Goal: Information Seeking & Learning: Compare options

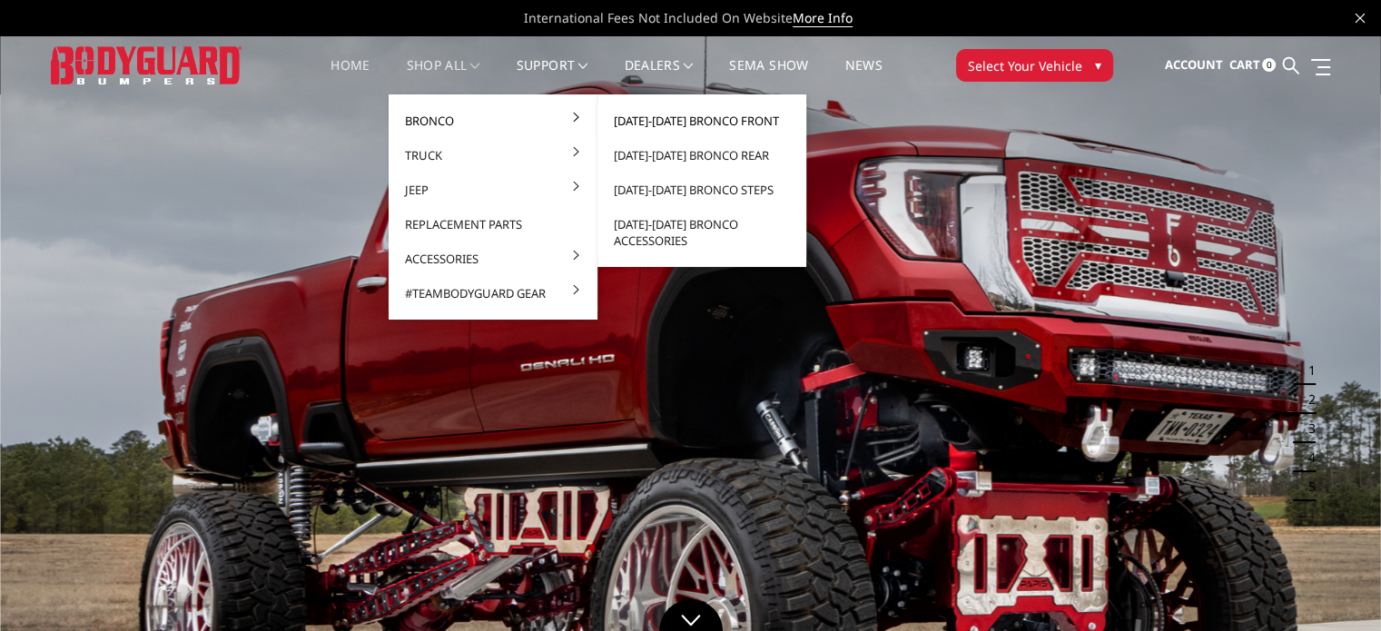
click at [687, 119] on link "[DATE]-[DATE] Bronco Front" at bounding box center [702, 121] width 194 height 35
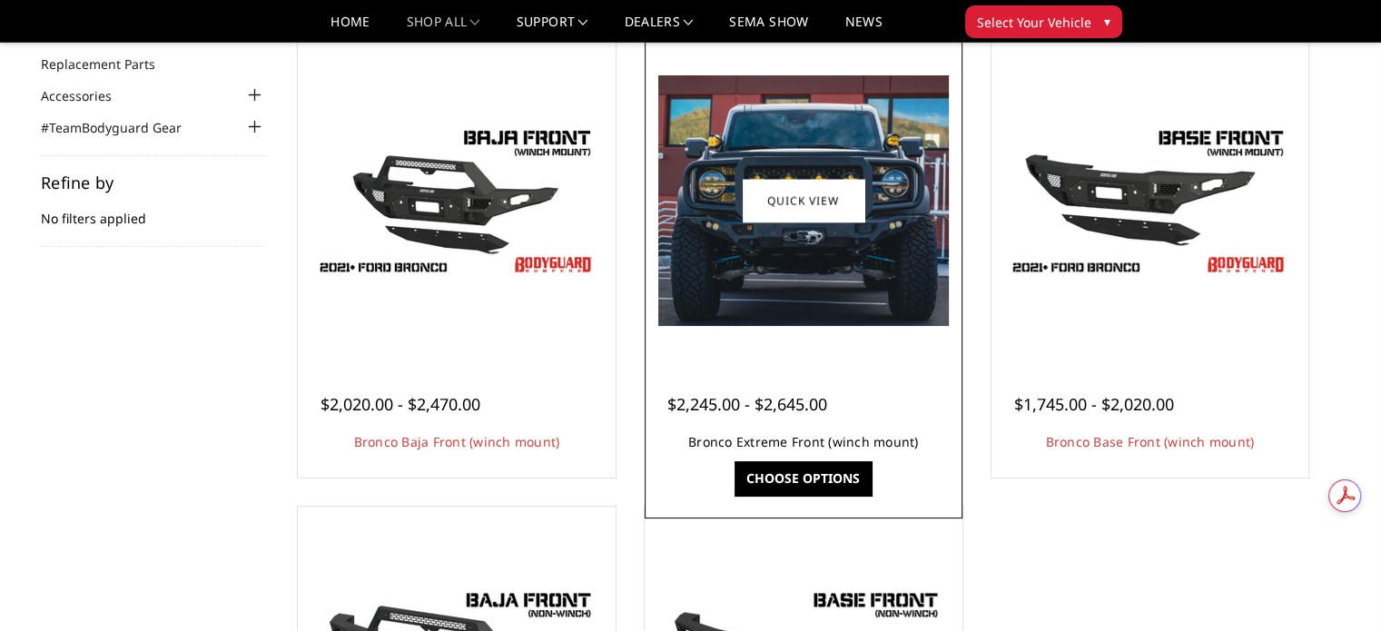
click at [804, 442] on link "Bronco Extreme Front (winch mount)" at bounding box center [803, 441] width 231 height 17
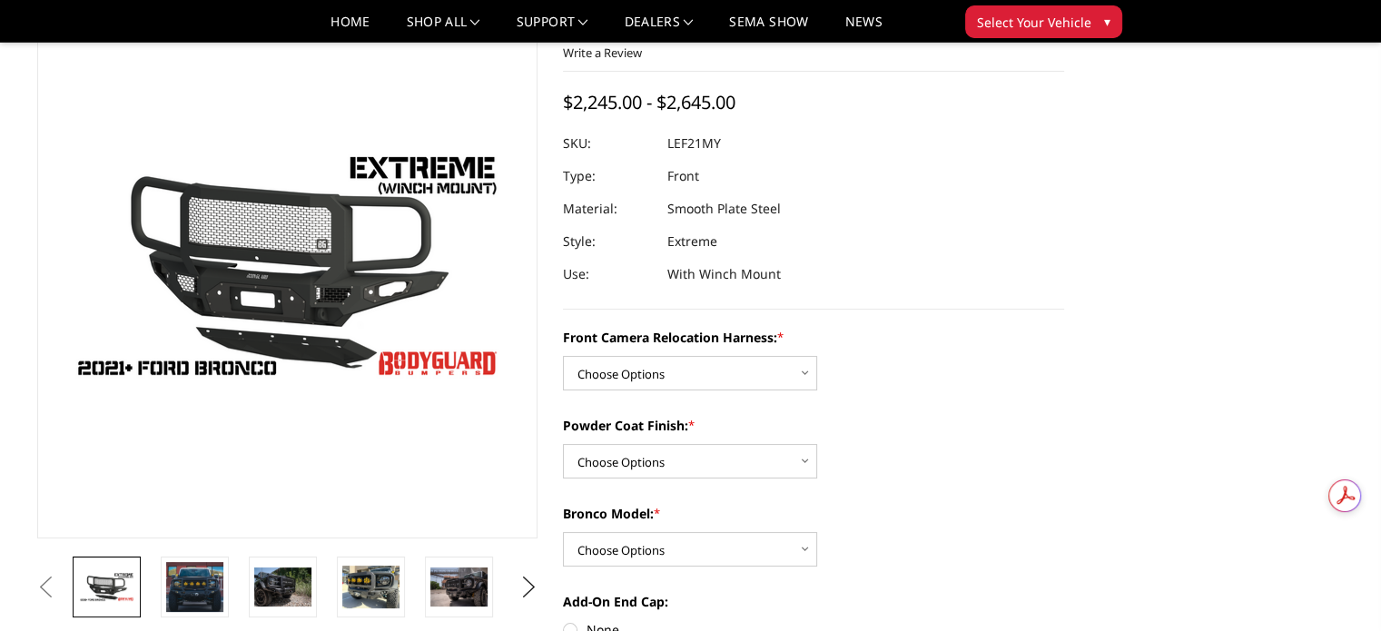
scroll to position [91, 0]
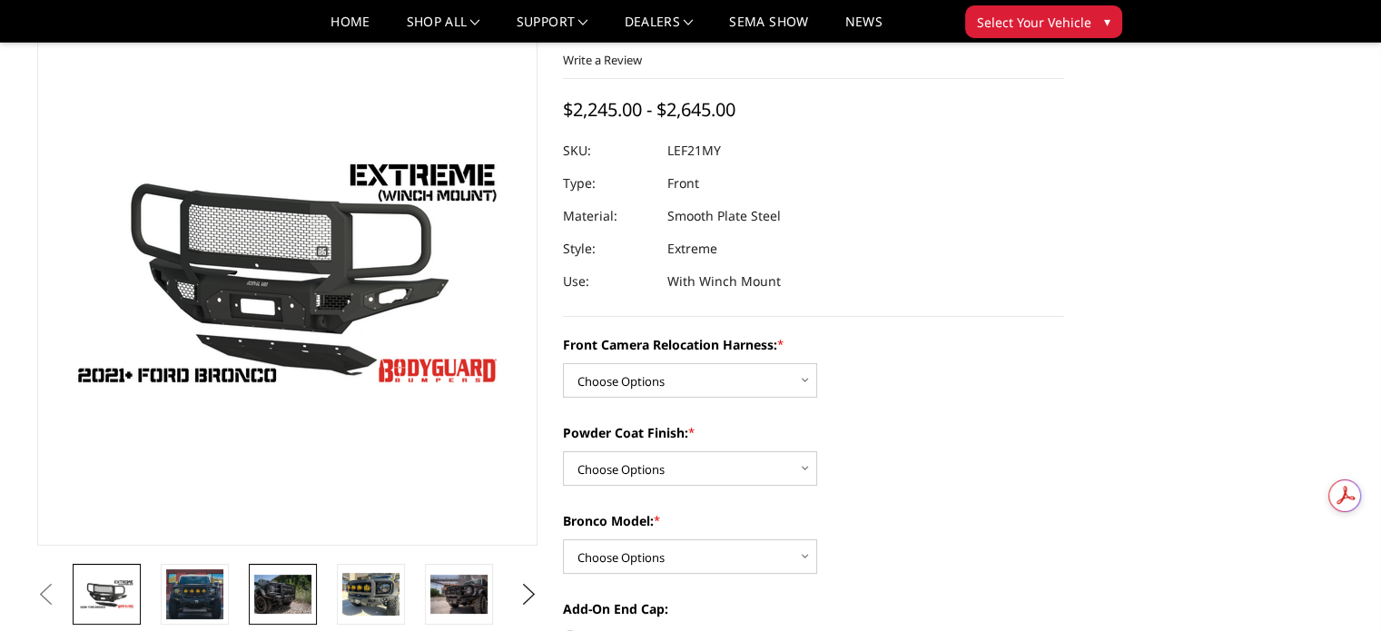
click at [275, 582] on img at bounding box center [282, 594] width 57 height 38
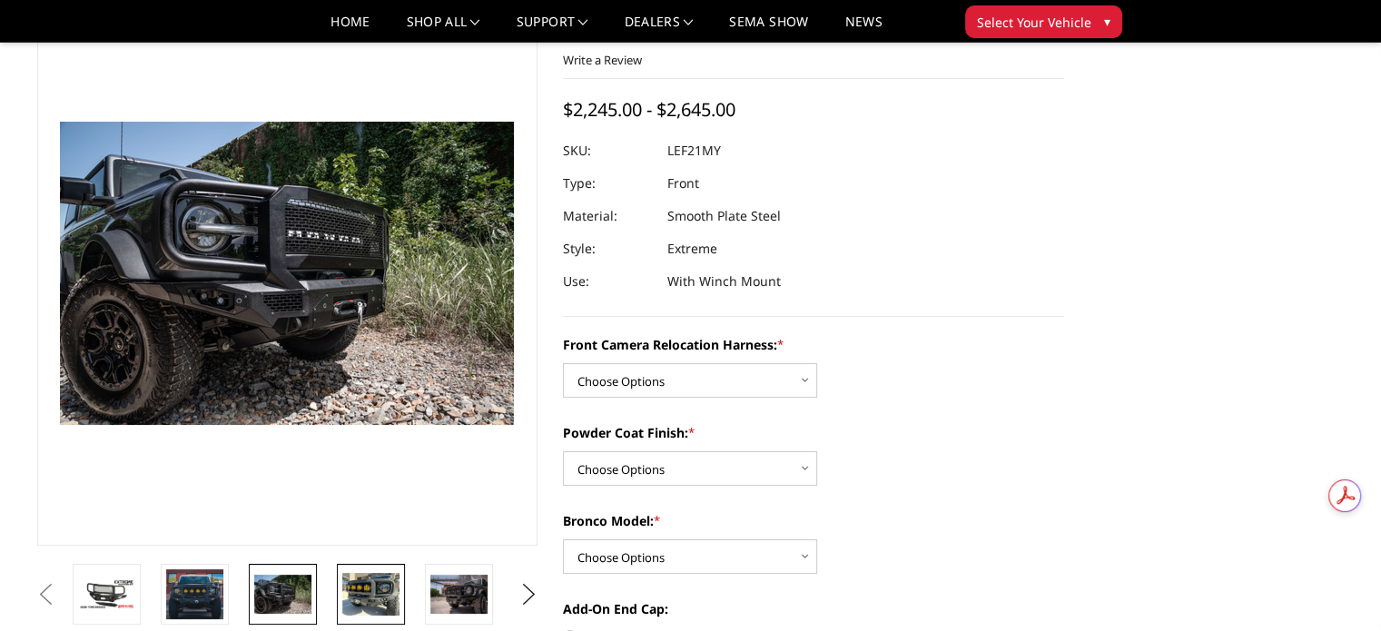
click at [373, 595] on img at bounding box center [370, 594] width 57 height 43
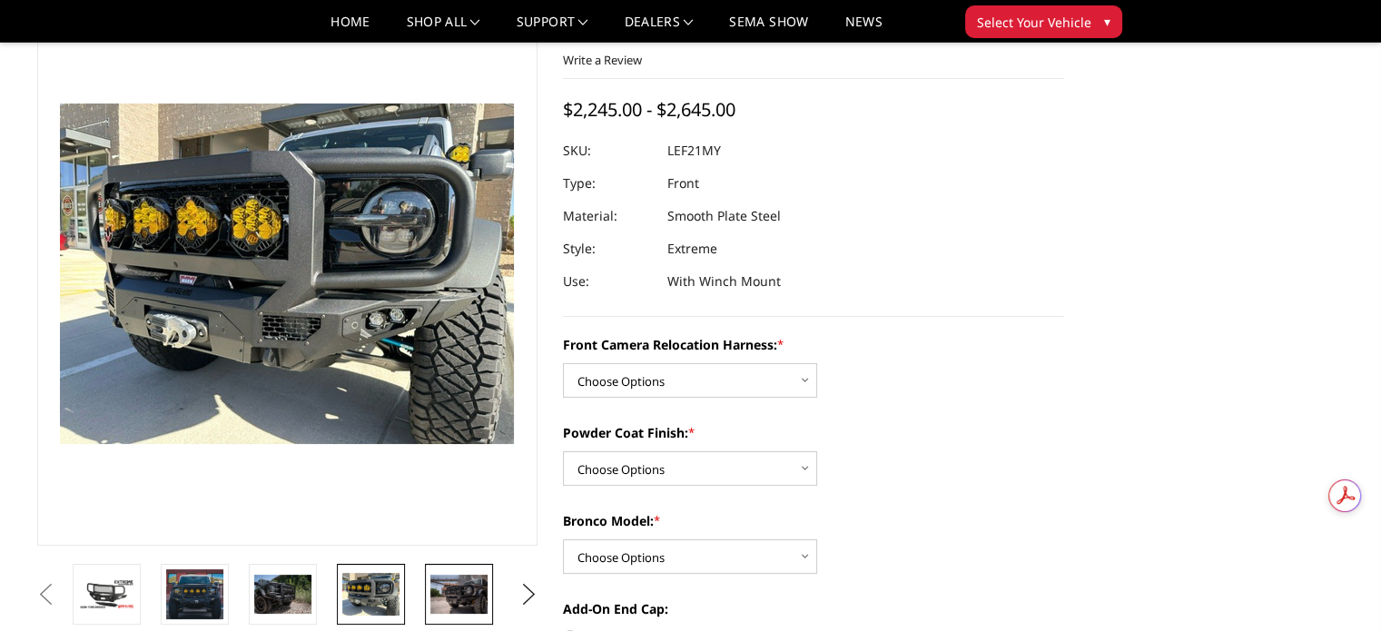
click at [443, 588] on img at bounding box center [458, 594] width 57 height 38
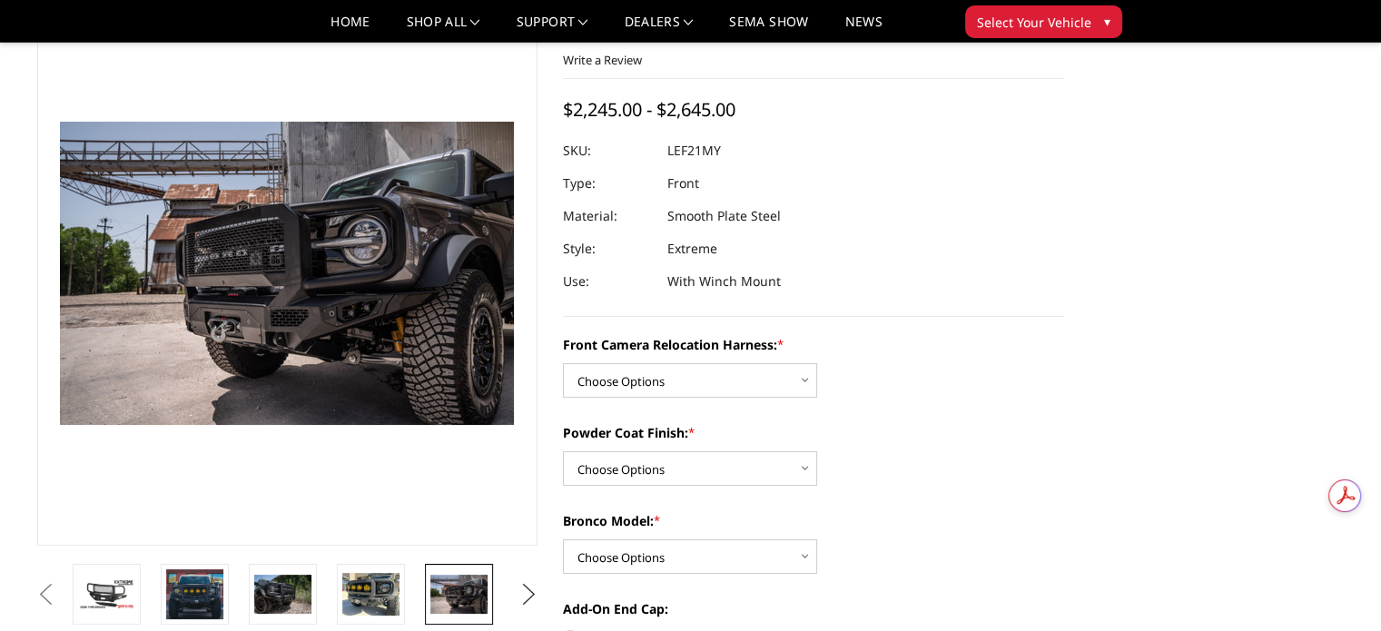
click at [529, 588] on button "Next" at bounding box center [528, 594] width 27 height 27
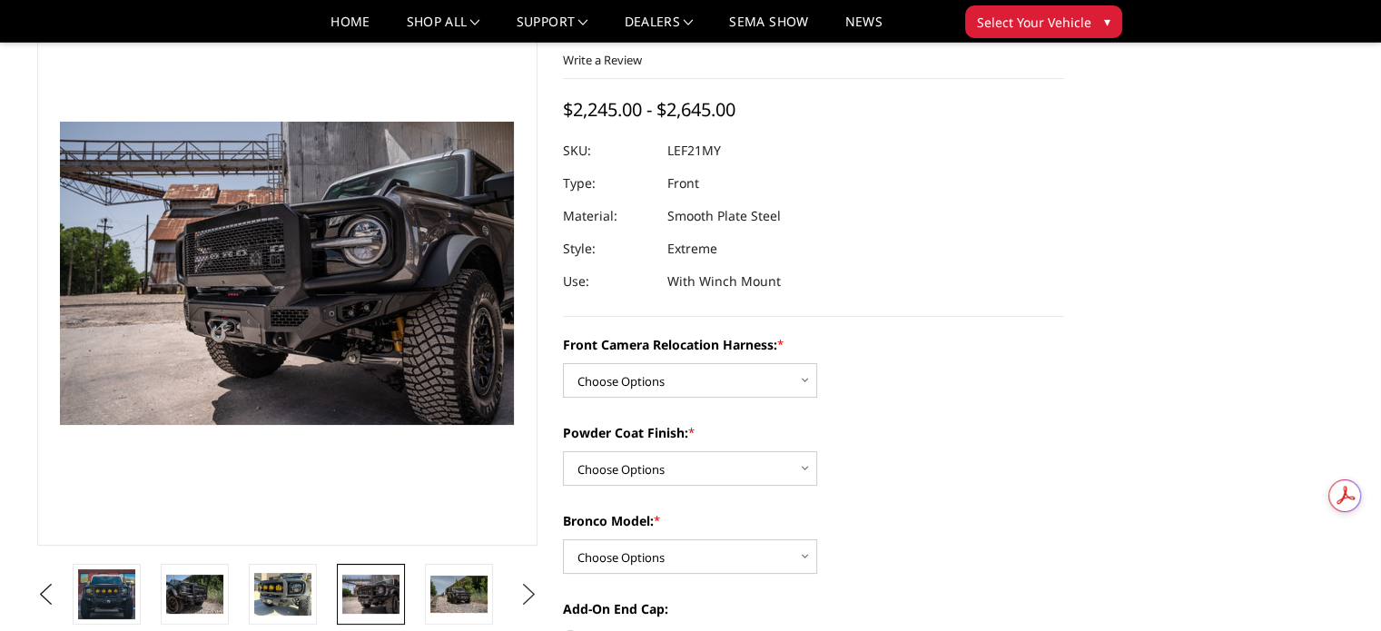
click at [529, 588] on button "Next" at bounding box center [528, 594] width 27 height 27
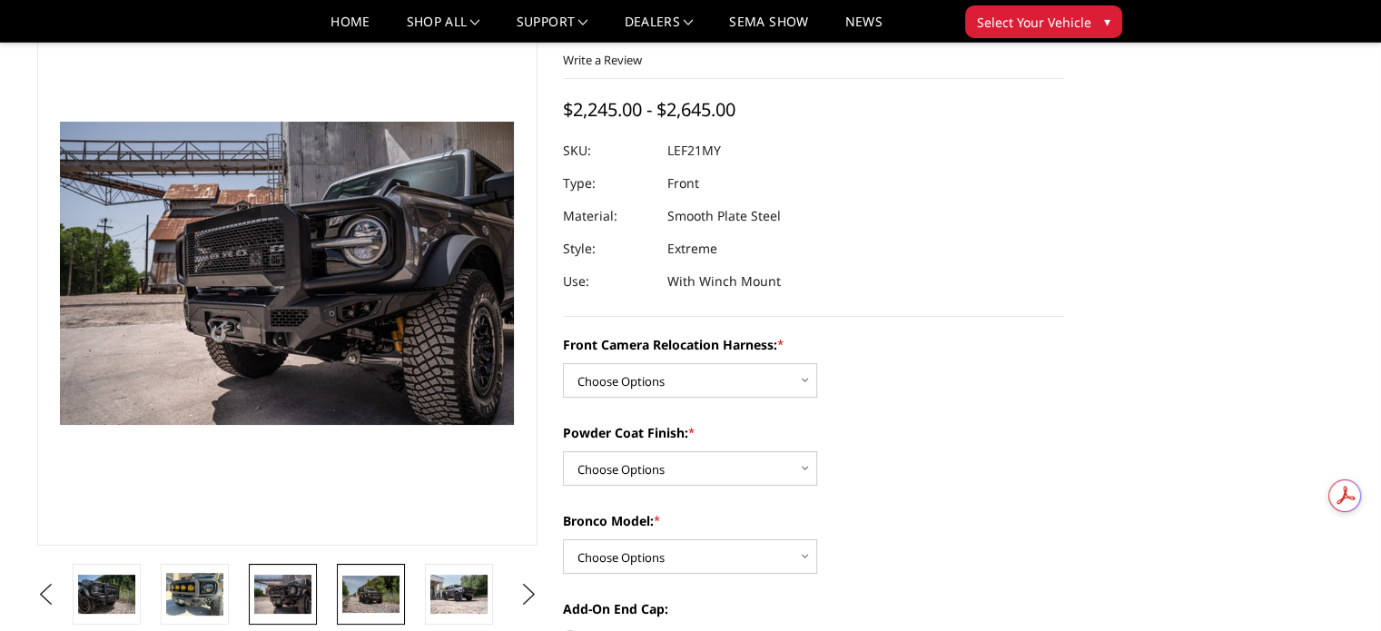
click at [388, 584] on img at bounding box center [370, 595] width 57 height 38
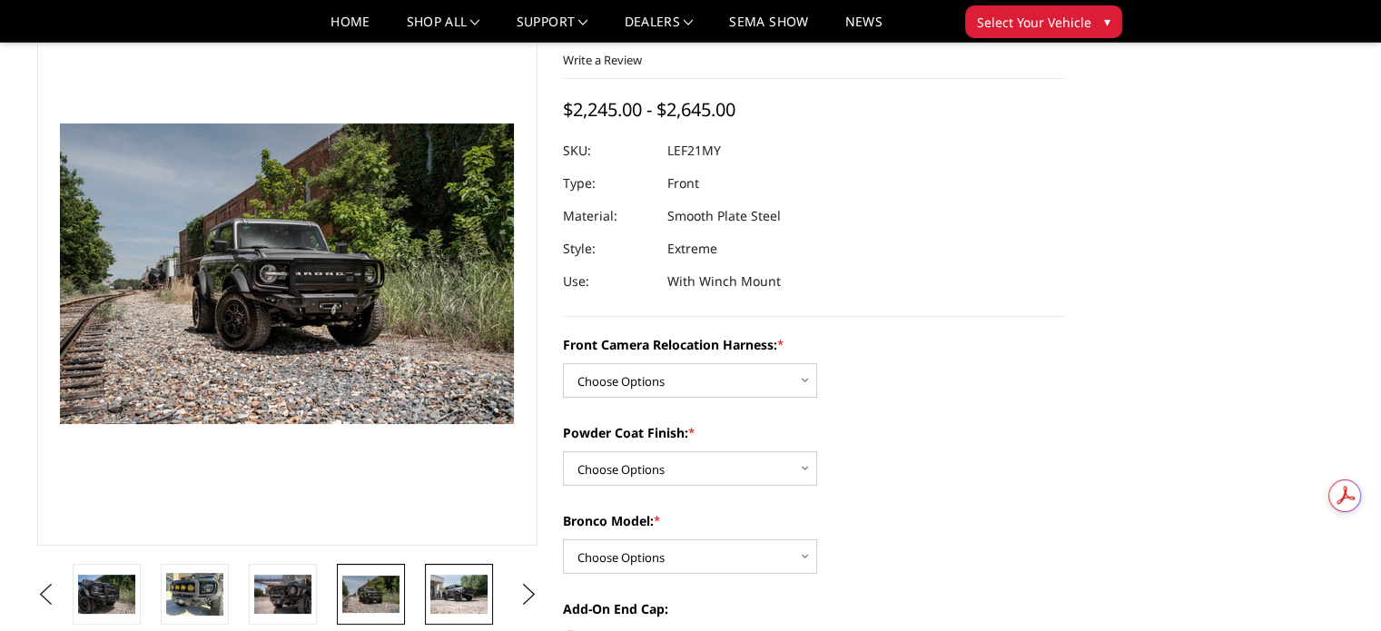
click at [460, 595] on img at bounding box center [458, 594] width 57 height 38
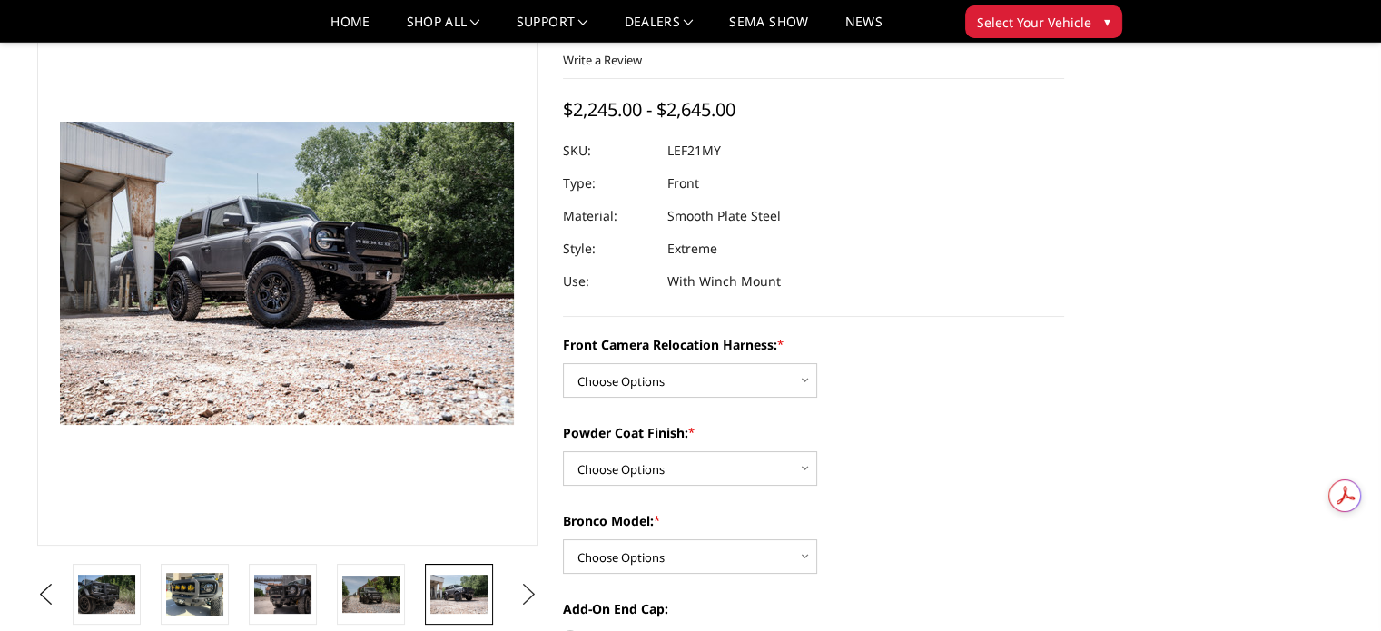
click at [529, 597] on button "Next" at bounding box center [528, 594] width 27 height 27
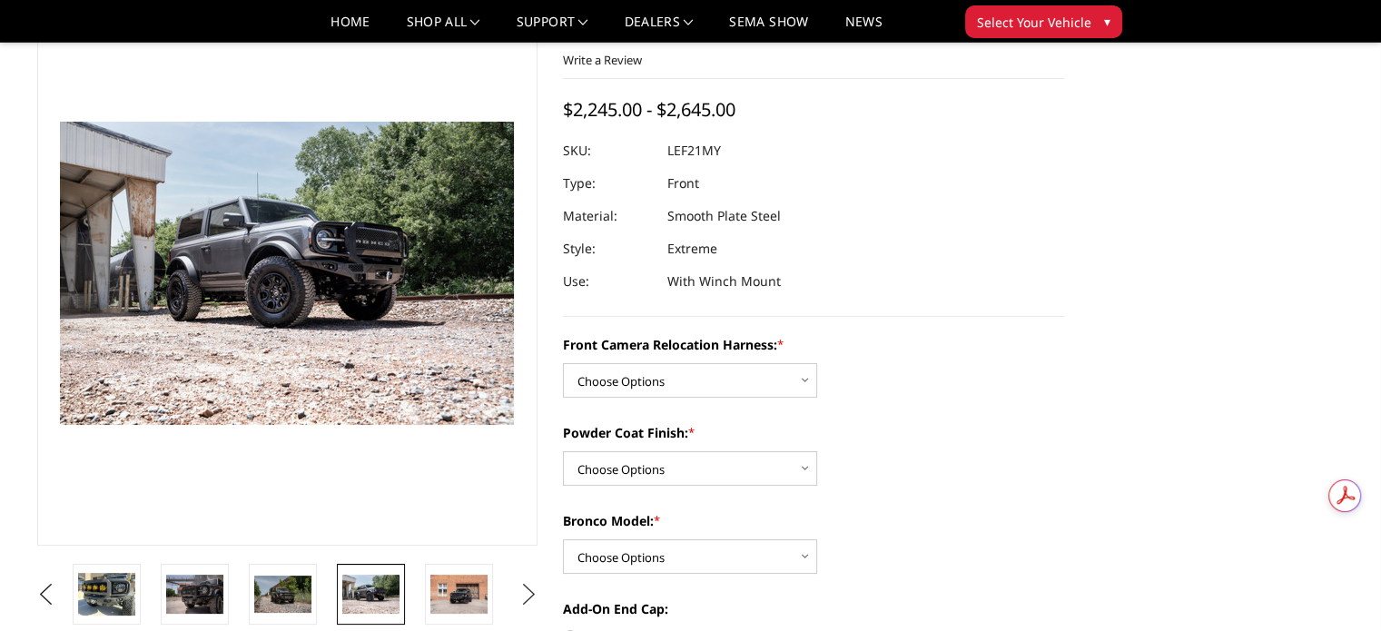
click at [529, 597] on button "Next" at bounding box center [528, 594] width 27 height 27
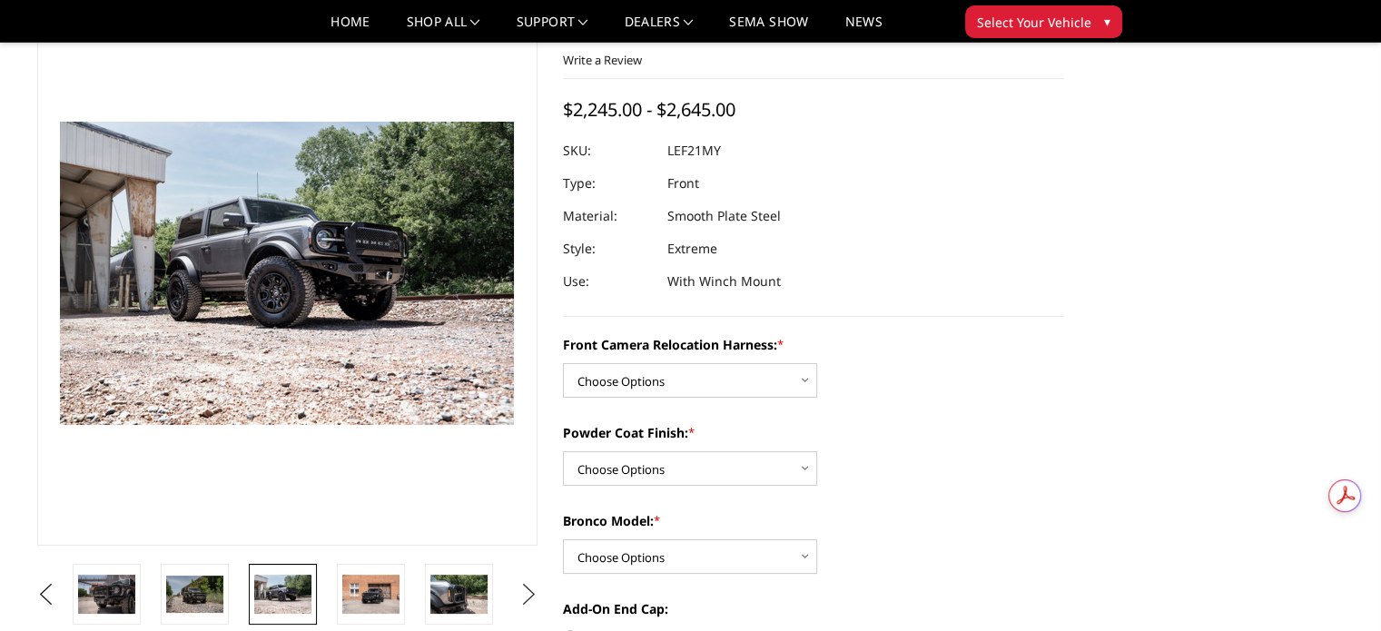
click at [529, 597] on button "Next" at bounding box center [528, 594] width 27 height 27
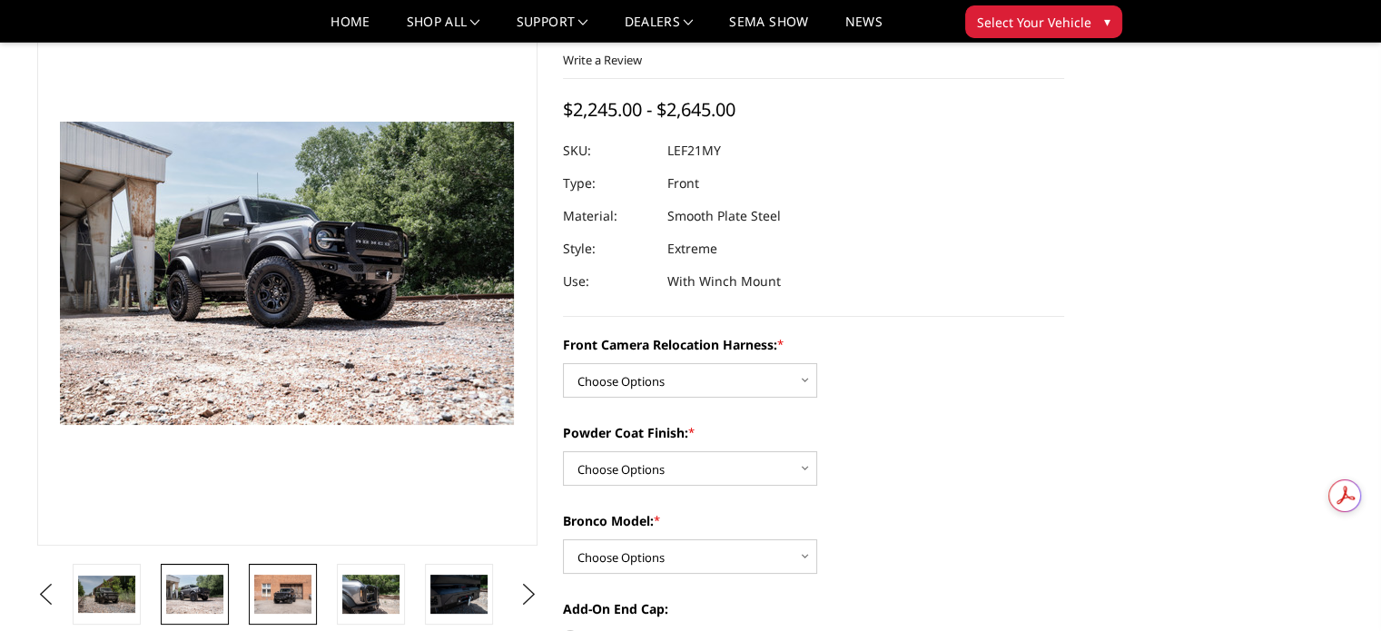
click at [269, 593] on img at bounding box center [282, 594] width 57 height 38
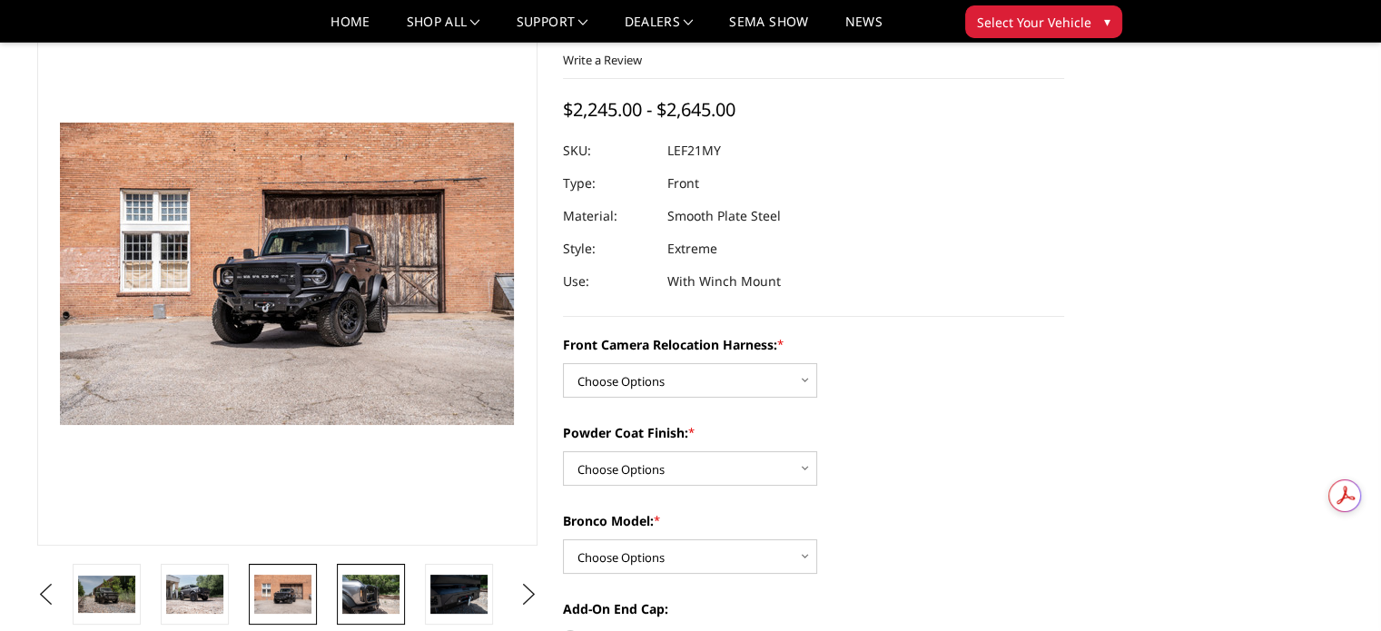
click at [370, 585] on img at bounding box center [370, 594] width 57 height 38
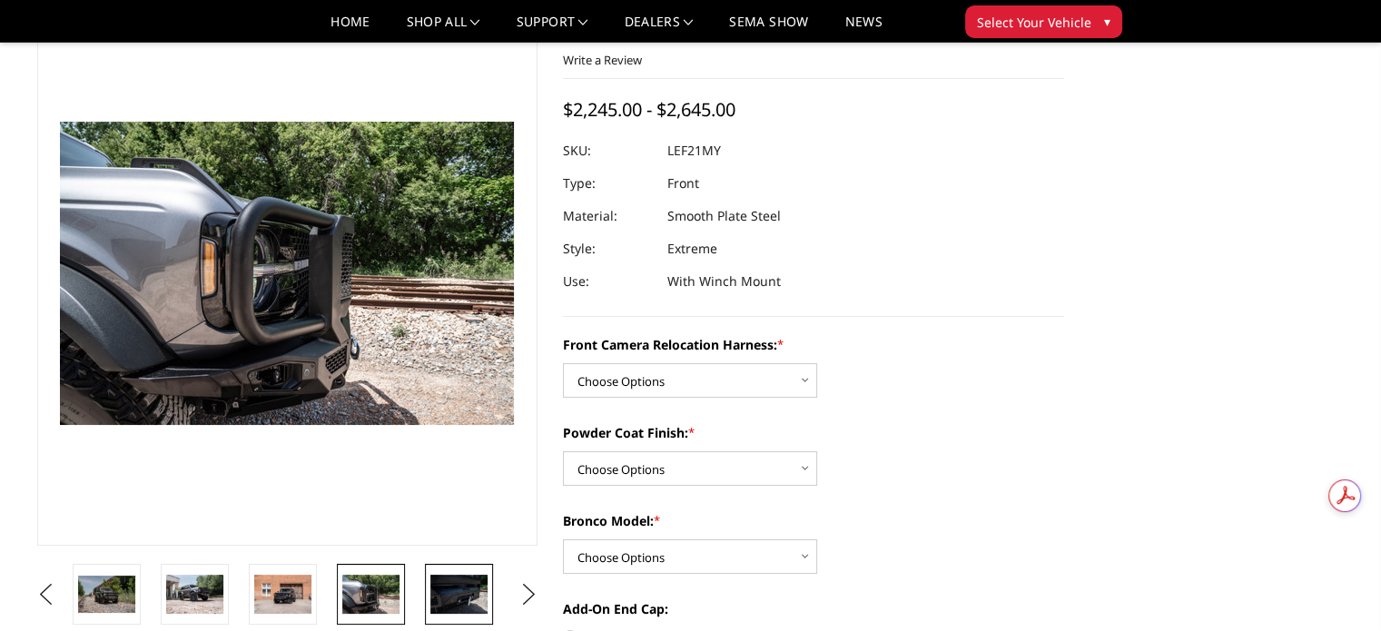
click at [460, 591] on img at bounding box center [458, 594] width 57 height 38
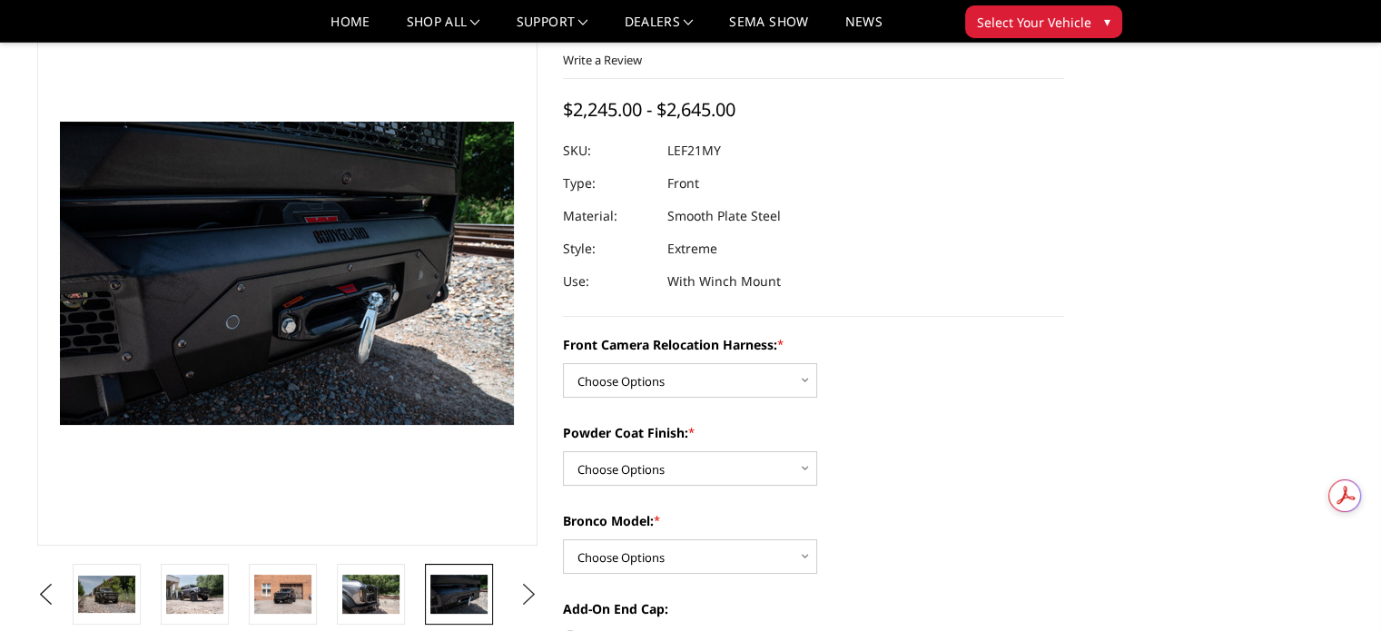
click at [530, 594] on button "Next" at bounding box center [528, 594] width 27 height 27
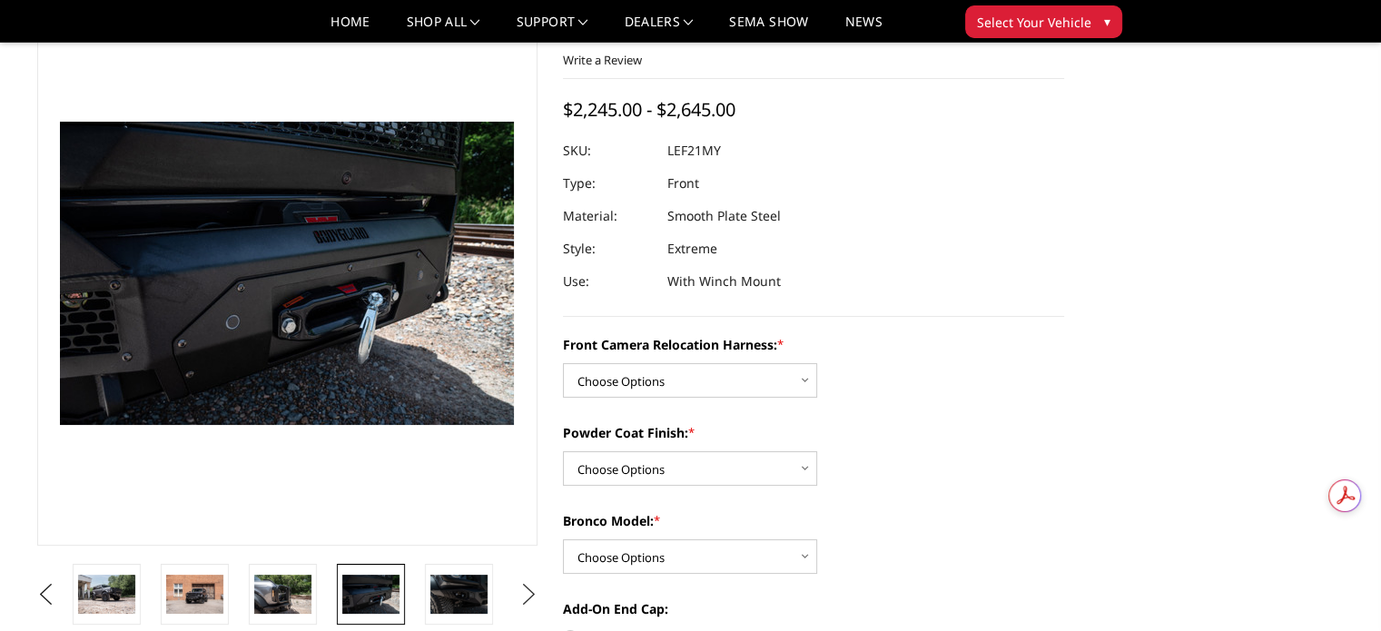
click at [530, 593] on button "Next" at bounding box center [528, 594] width 27 height 27
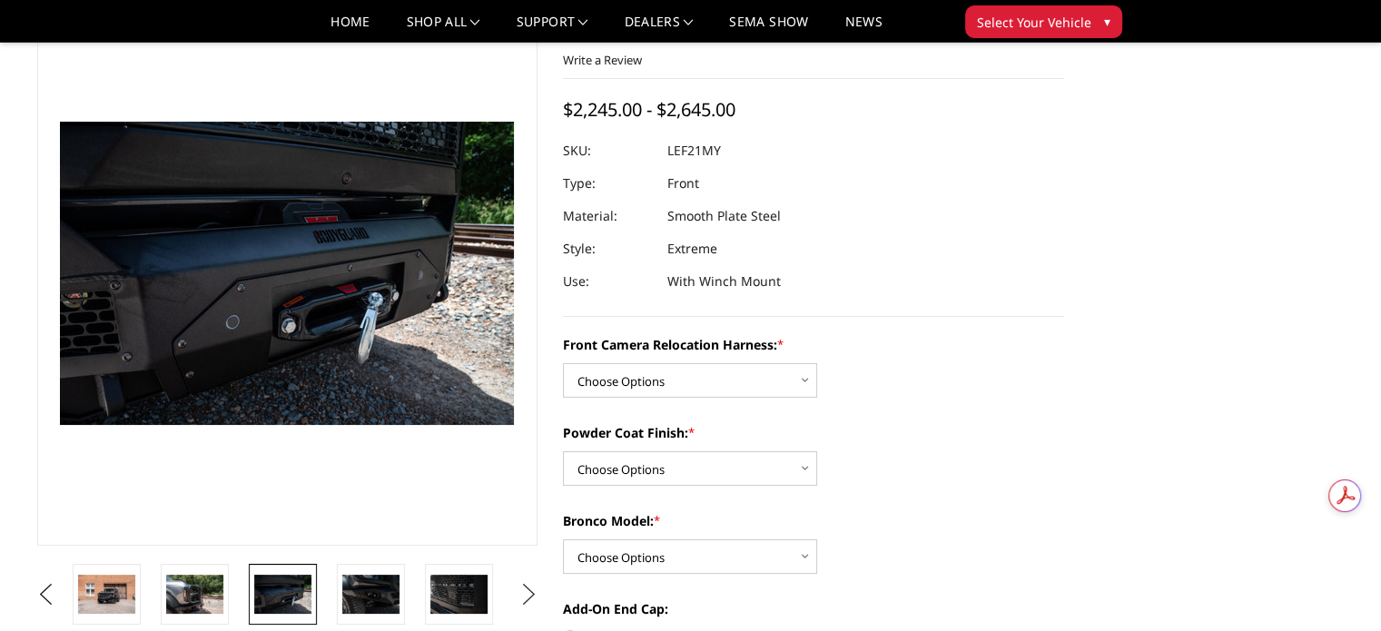
click at [530, 593] on button "Next" at bounding box center [528, 594] width 27 height 27
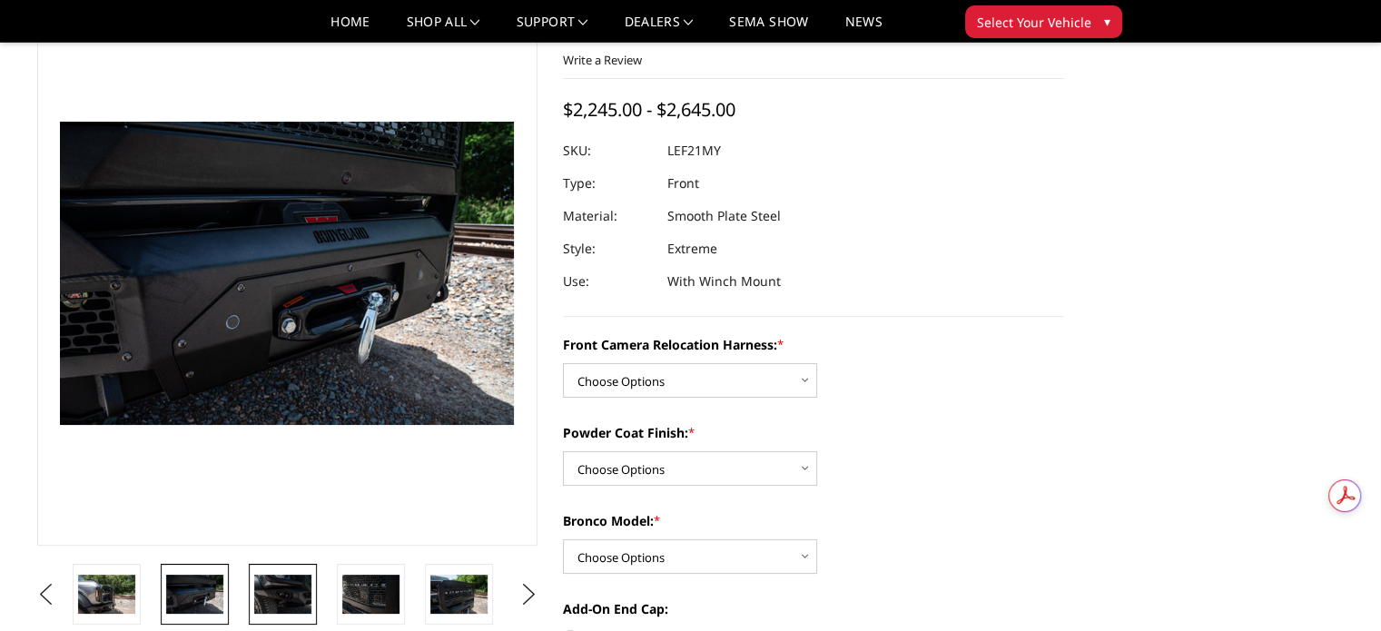
click at [291, 594] on img at bounding box center [282, 594] width 57 height 38
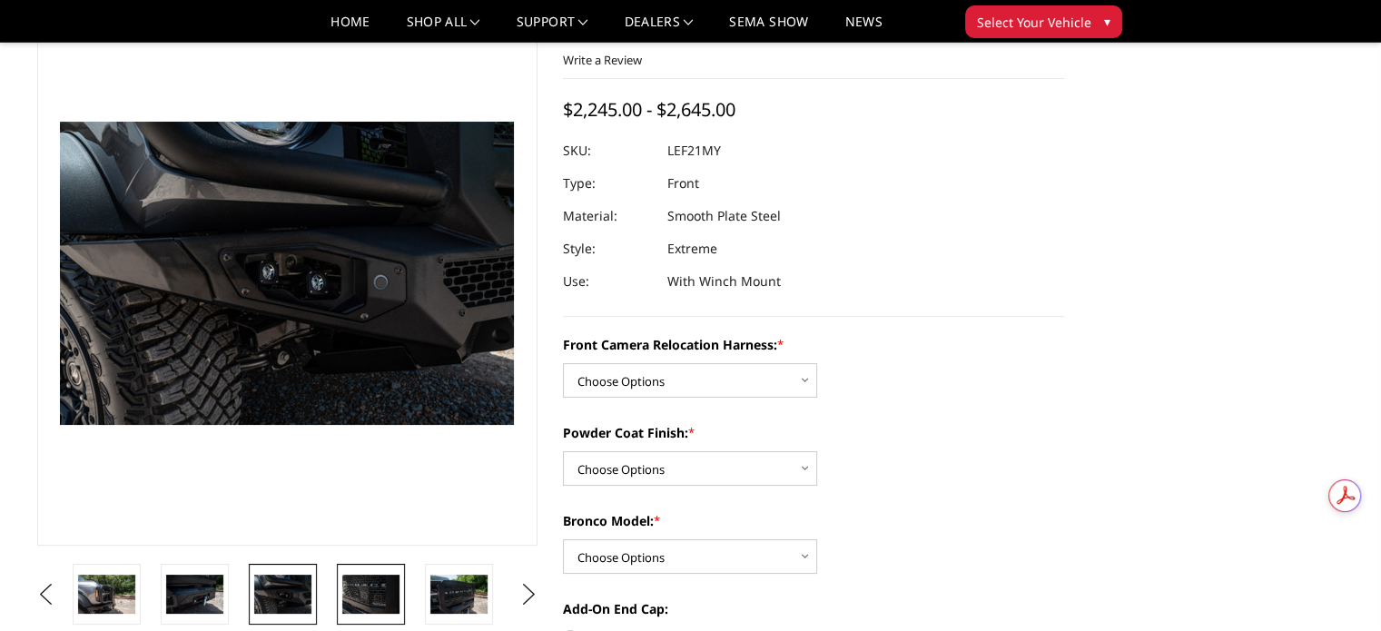
click at [357, 595] on img at bounding box center [370, 594] width 57 height 38
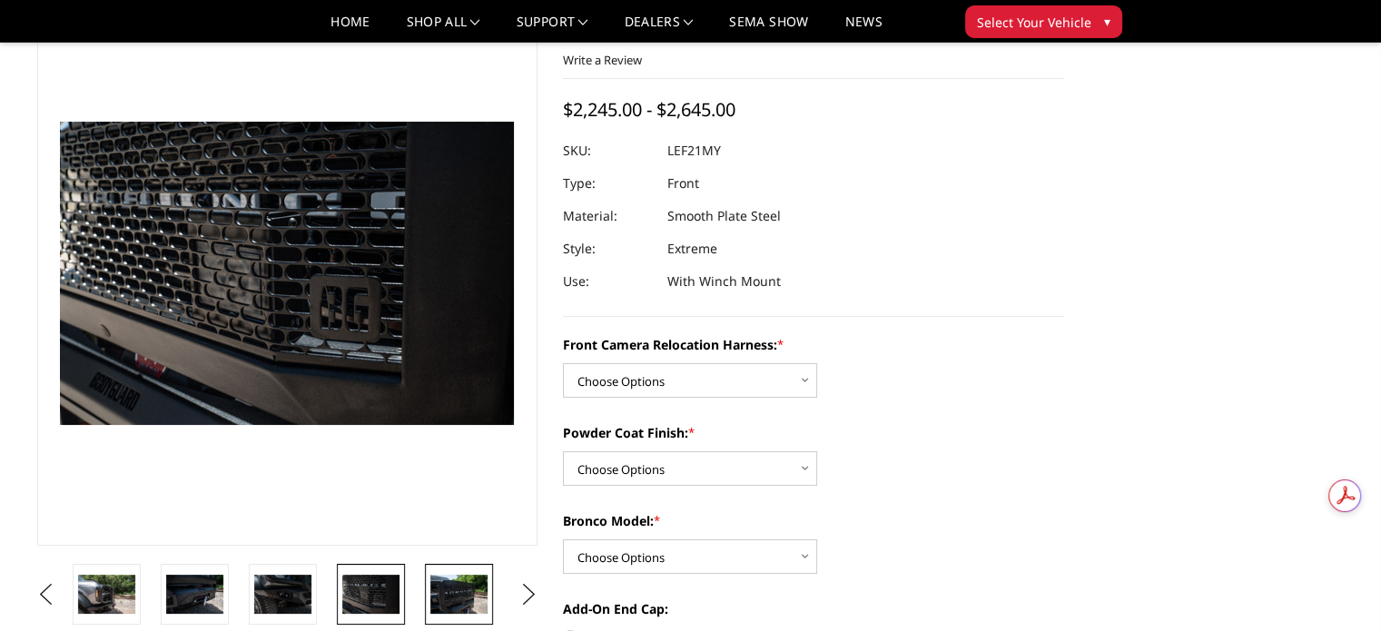
click at [461, 598] on img at bounding box center [458, 594] width 57 height 38
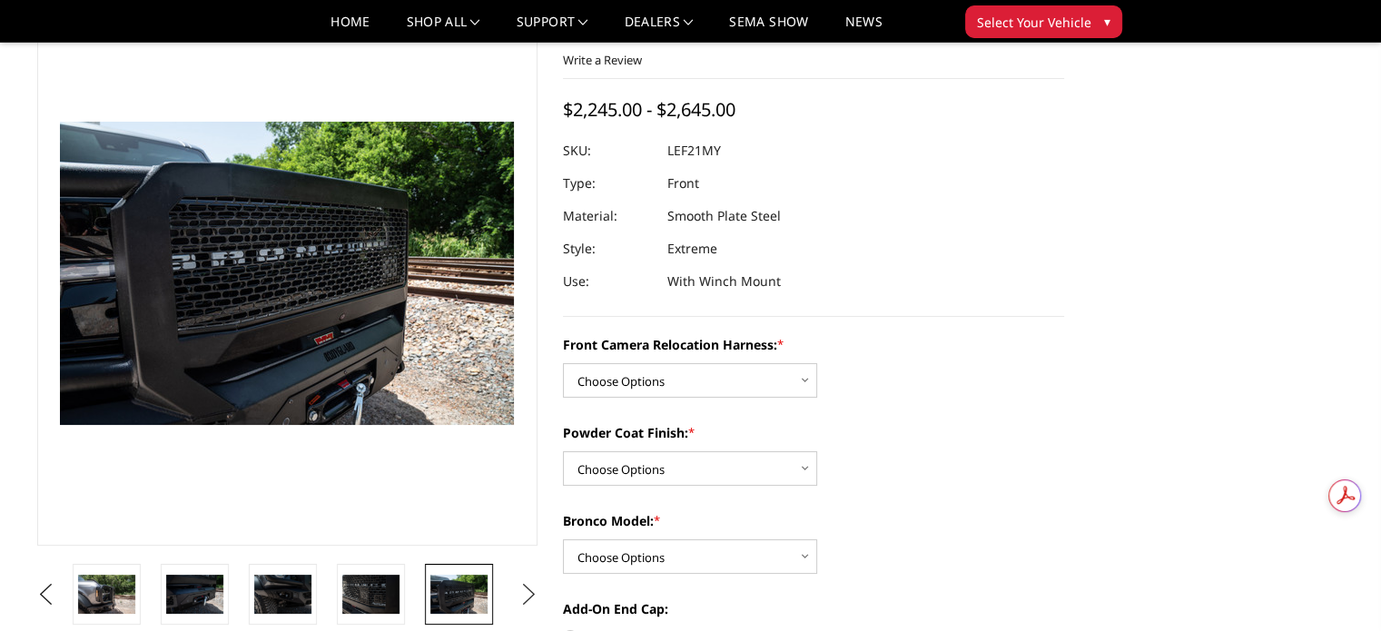
click at [530, 588] on button "Next" at bounding box center [528, 594] width 27 height 27
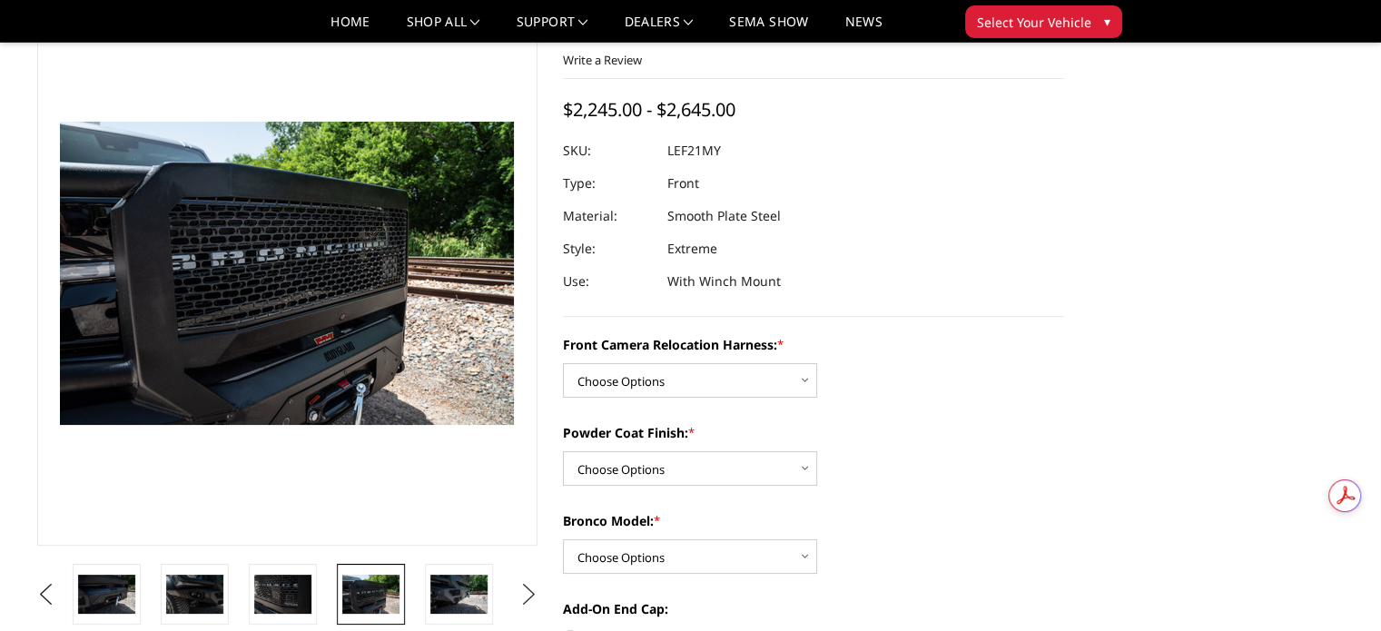
click at [530, 588] on button "Next" at bounding box center [528, 594] width 27 height 27
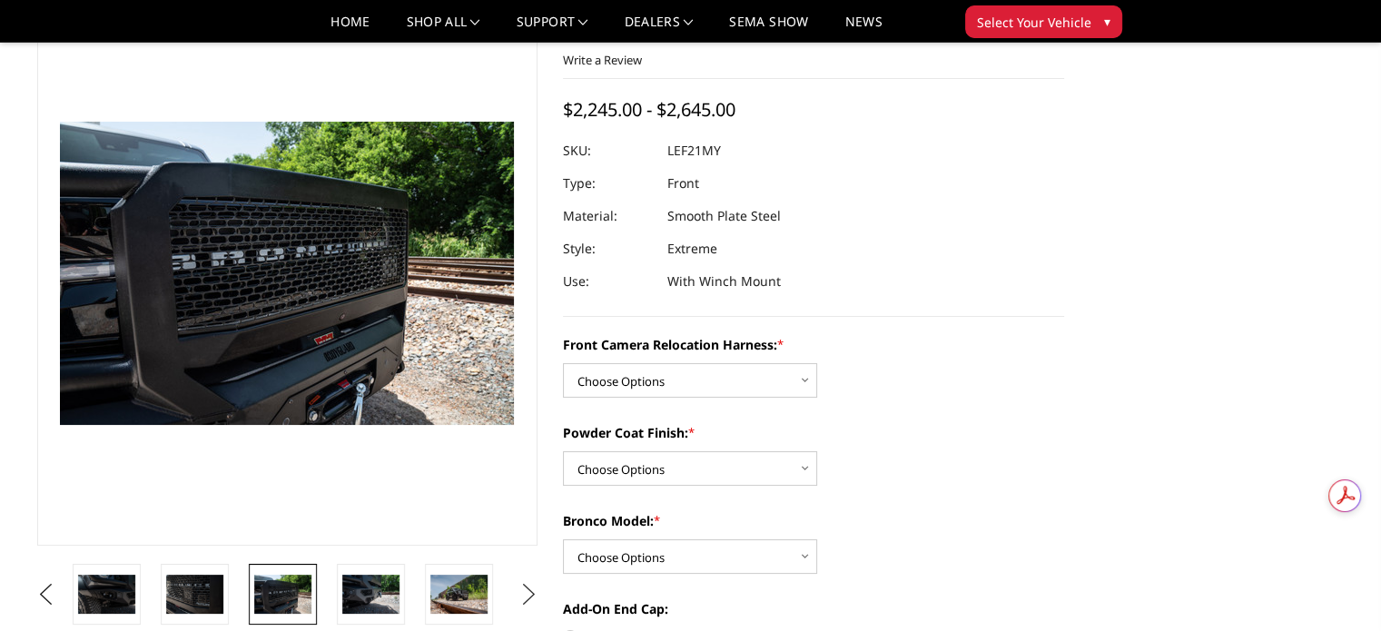
click at [530, 588] on button "Next" at bounding box center [528, 594] width 27 height 27
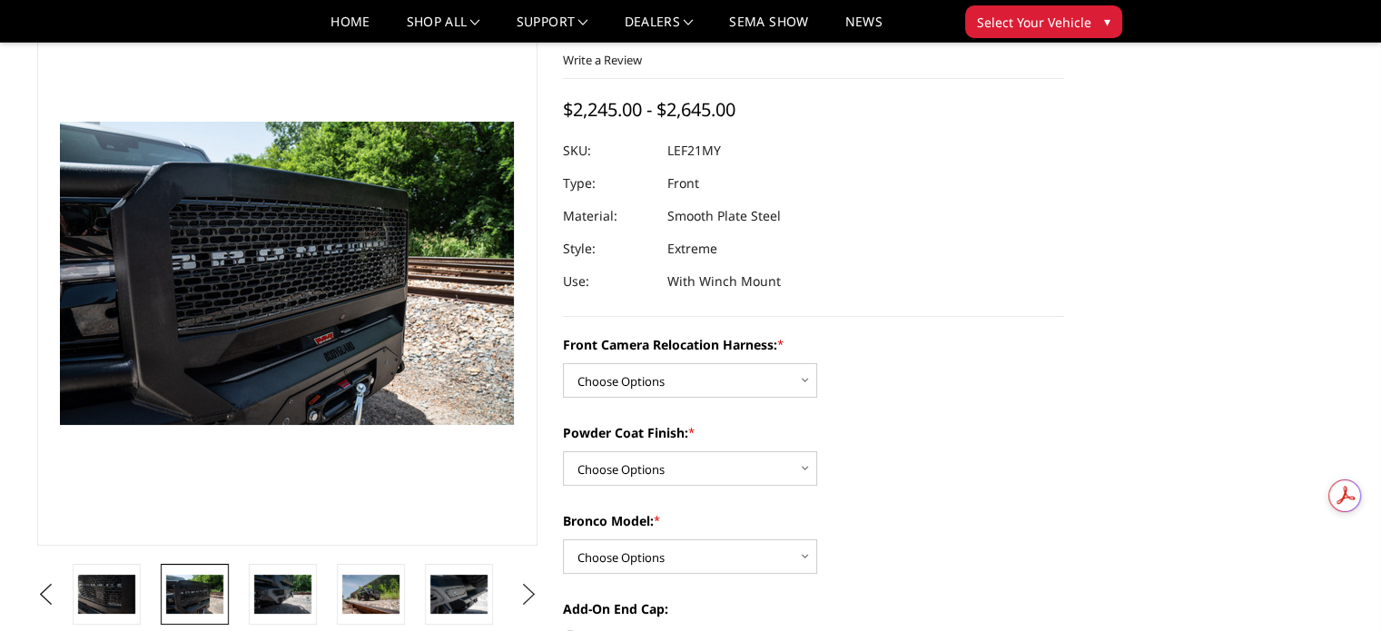
click at [530, 588] on button "Next" at bounding box center [528, 594] width 27 height 27
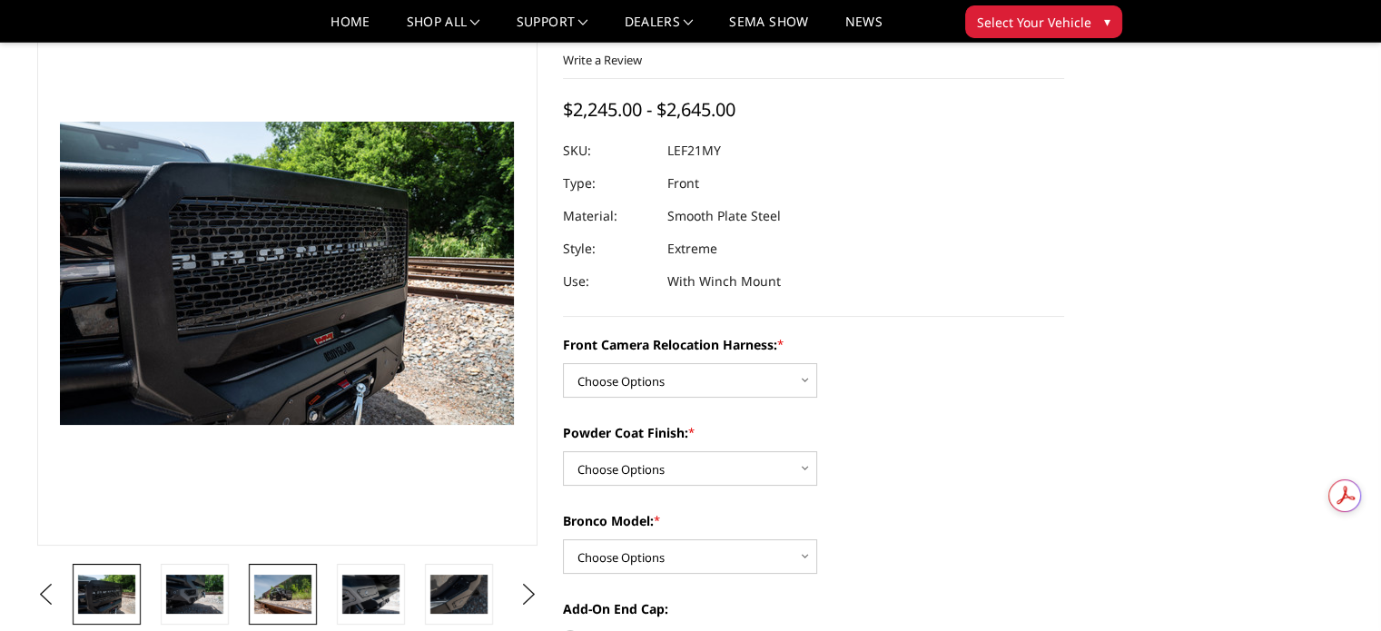
click at [278, 595] on img at bounding box center [282, 594] width 57 height 38
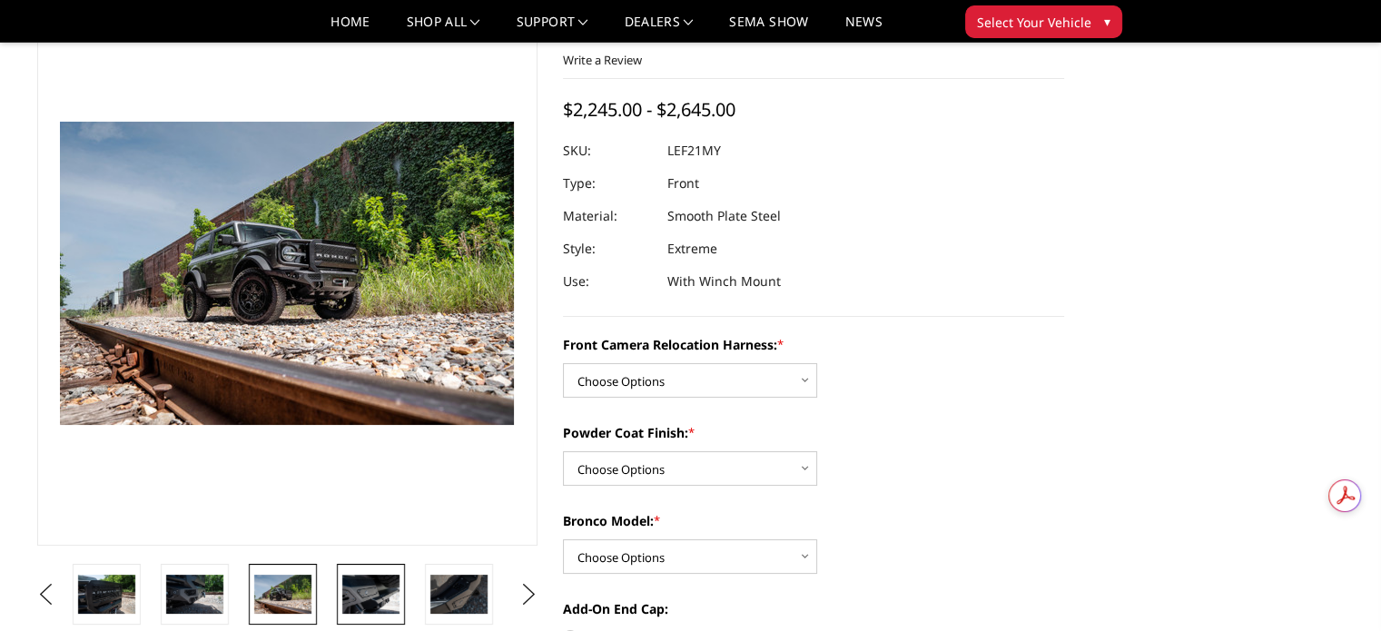
click at [370, 594] on img at bounding box center [370, 594] width 57 height 38
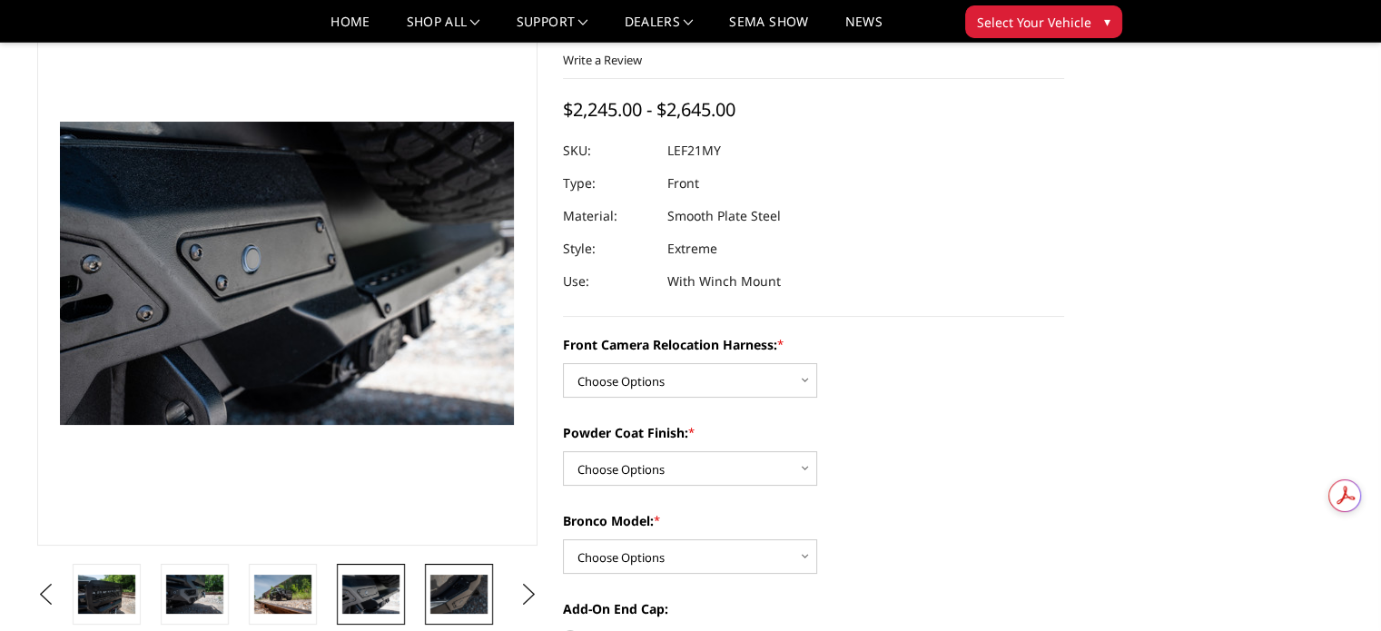
click at [452, 598] on img at bounding box center [458, 594] width 57 height 38
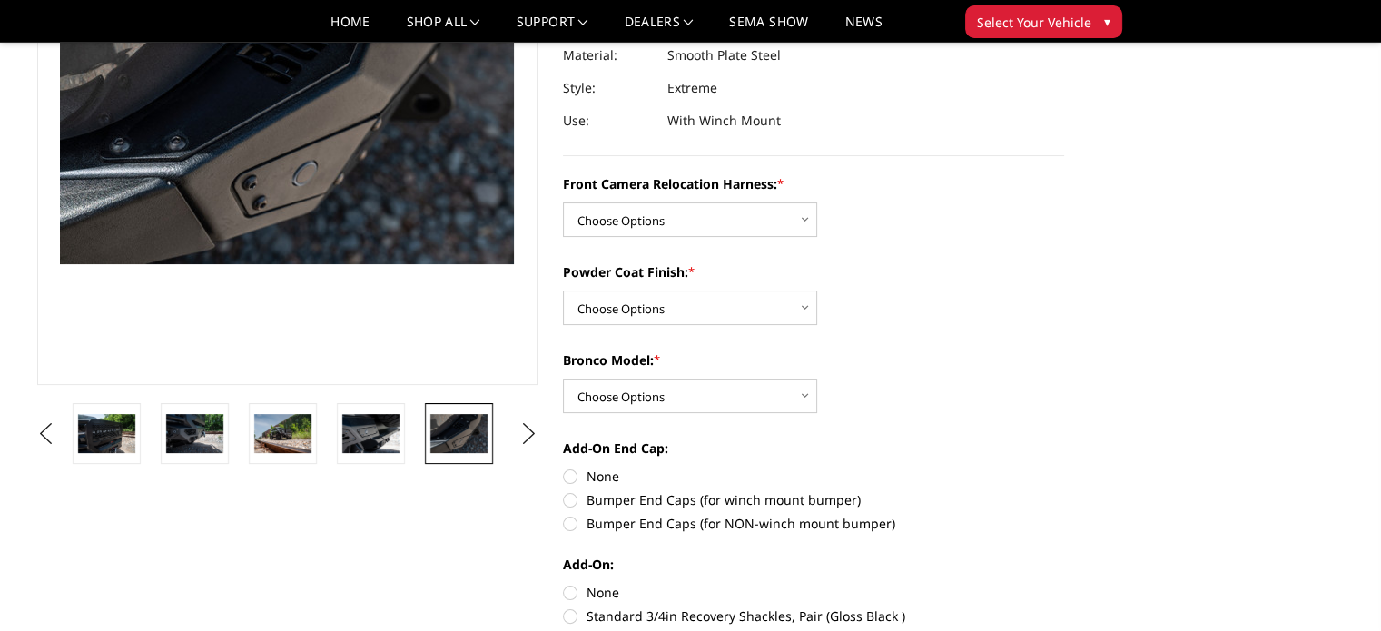
scroll to position [272, 0]
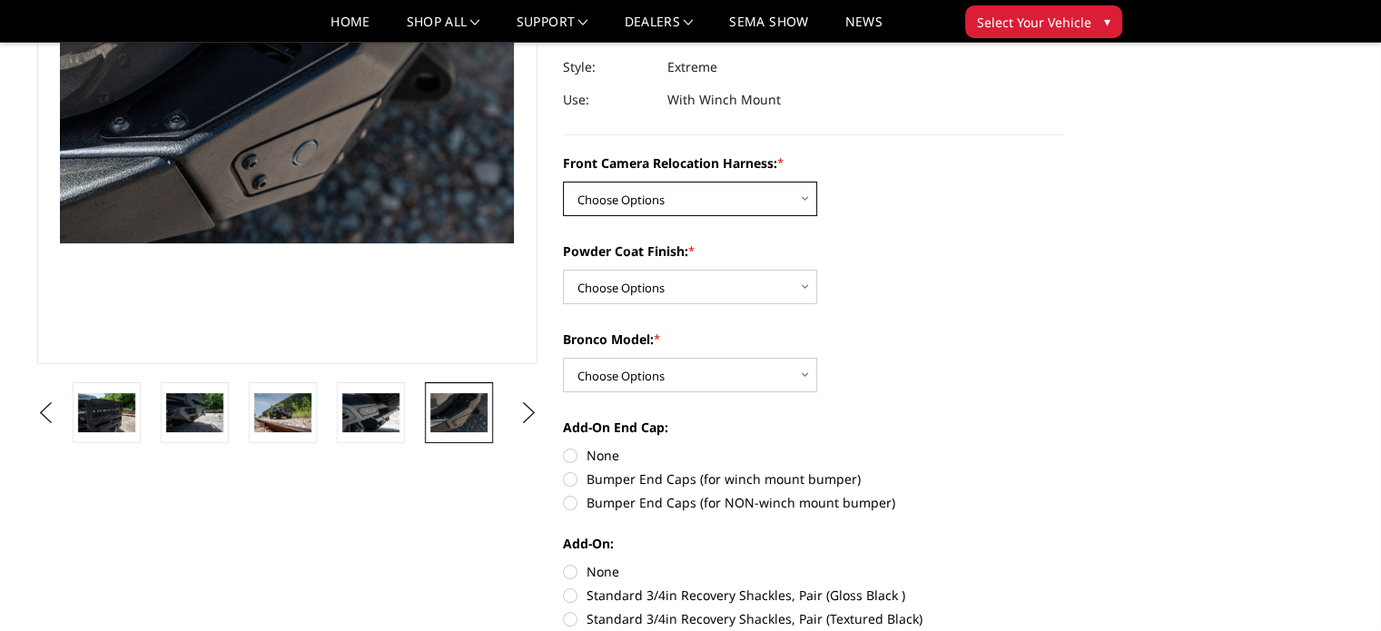
click at [747, 199] on select "Choose Options Without Front Camera Relocation Harness With Front Camera Reloca…" at bounding box center [690, 199] width 254 height 35
select select "4022"
click at [563, 182] on select "Choose Options Without Front Camera Relocation Harness With Front Camera Reloca…" at bounding box center [690, 199] width 254 height 35
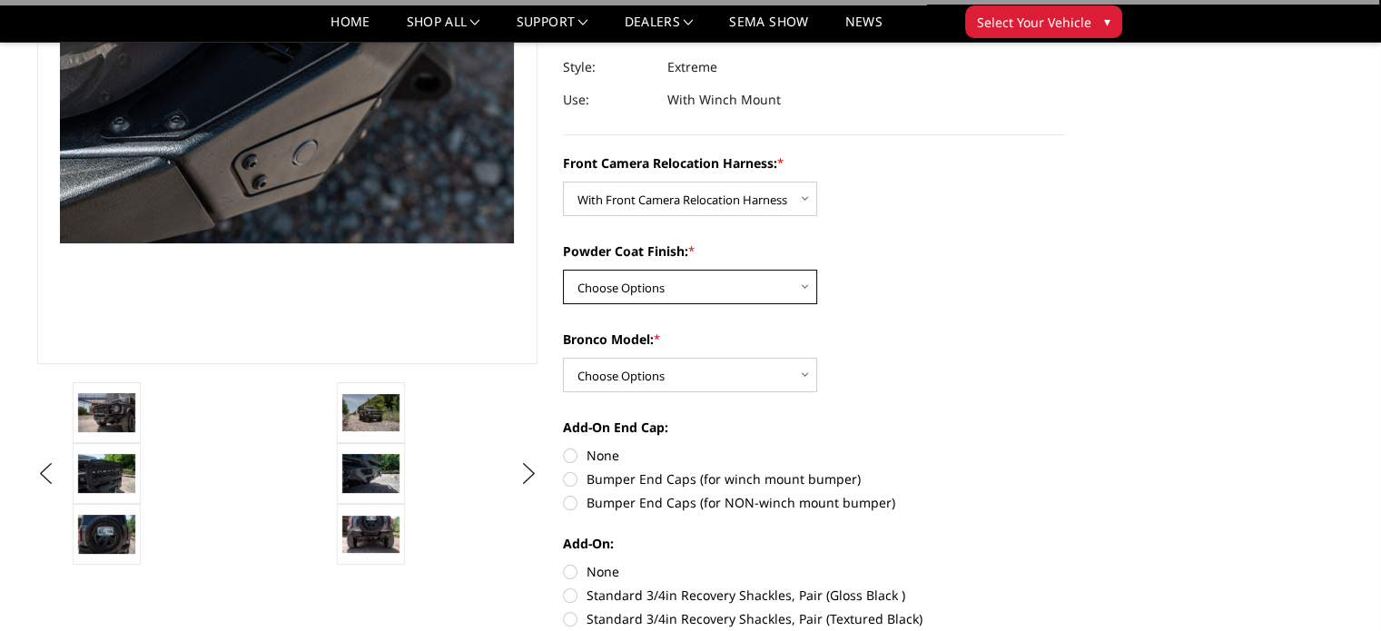
click at [677, 296] on select "Choose Options Textured Black Powder Coat Bare Metal" at bounding box center [690, 287] width 254 height 35
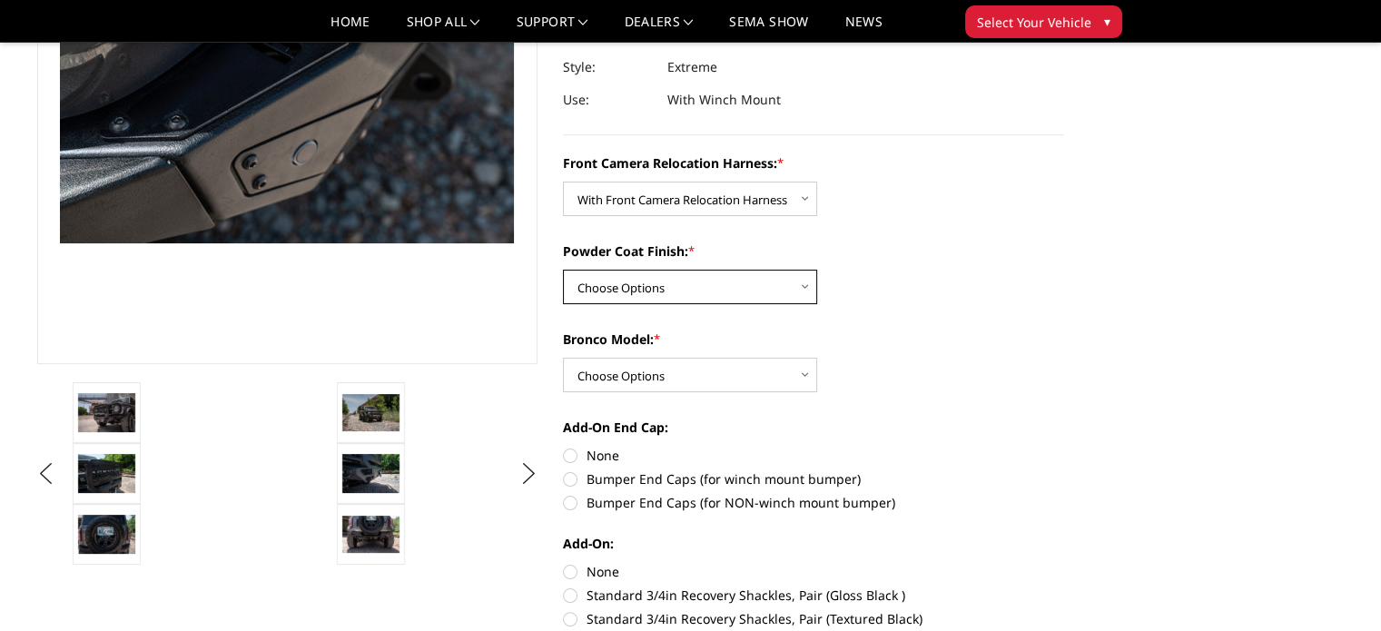
select select "4021"
click at [563, 270] on select "Choose Options Textured Black Powder Coat Bare Metal" at bounding box center [690, 287] width 254 height 35
click at [915, 301] on div "Powder Coat Finish: * Choose Options Textured Black Powder Coat Bare Metal" at bounding box center [813, 273] width 501 height 63
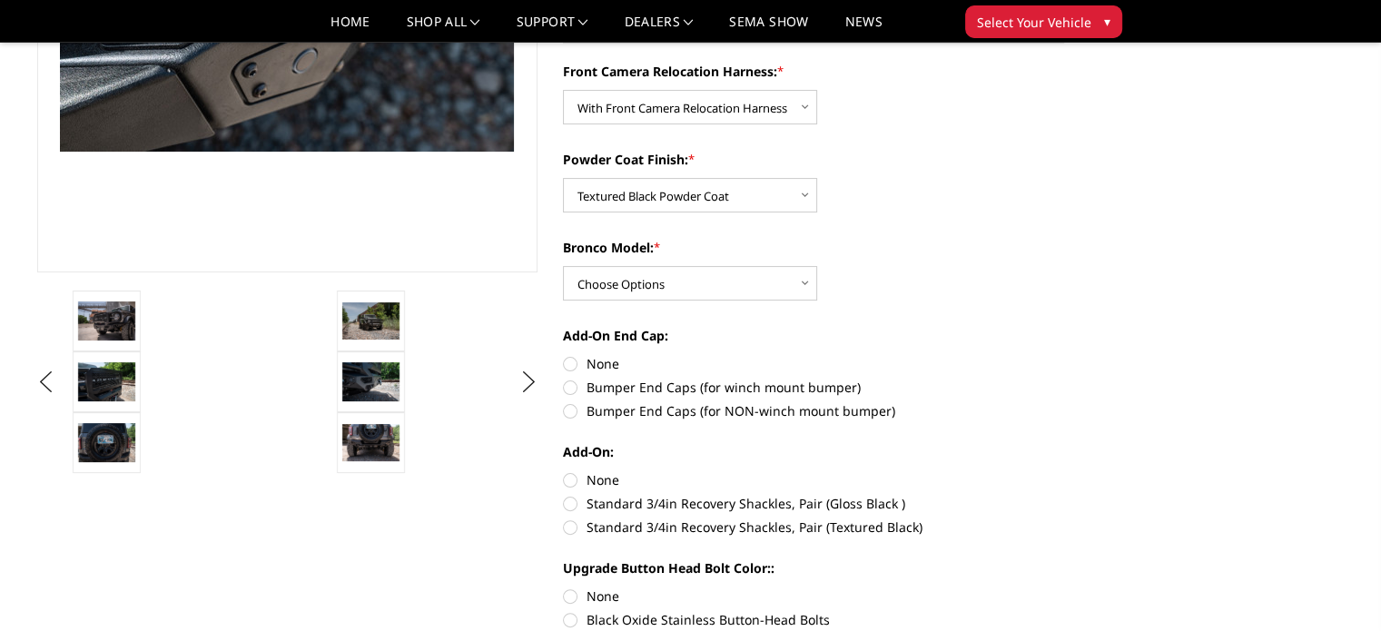
scroll to position [454, 0]
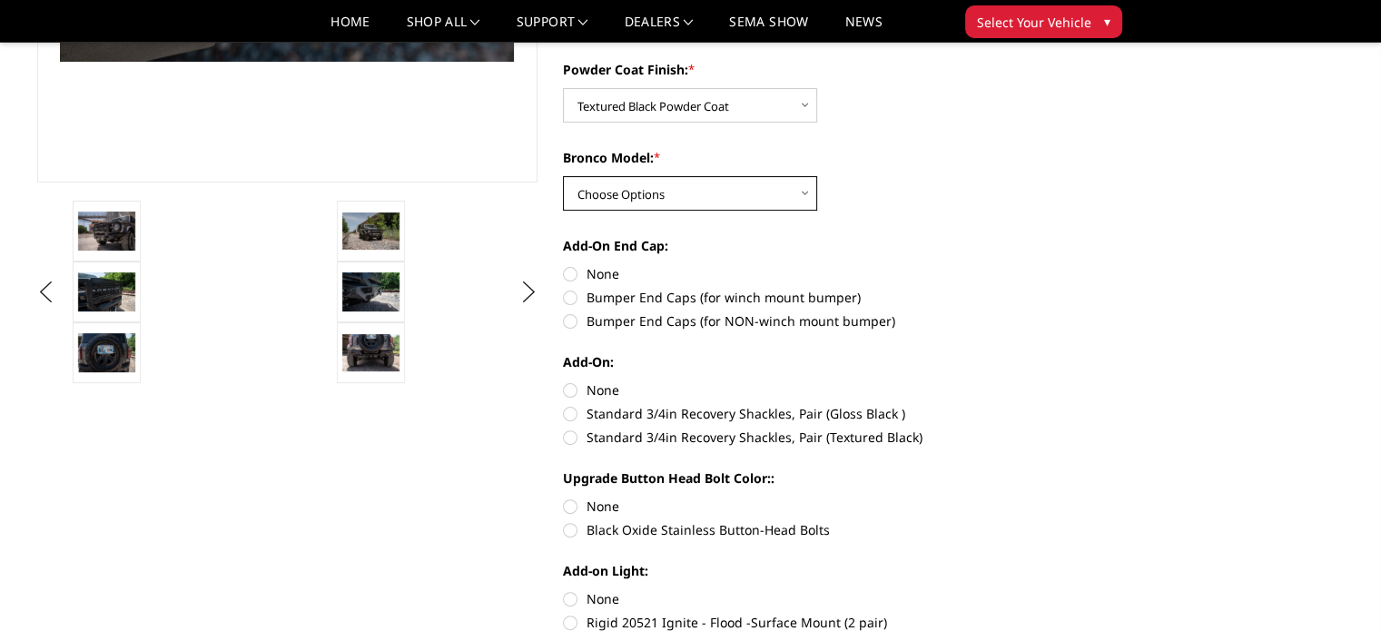
click at [698, 195] on select "Choose Options Raptor Base/Badlands/Wildtrak/etc." at bounding box center [690, 193] width 254 height 35
select select "4018"
click at [563, 176] on select "Choose Options Raptor Base/Badlands/Wildtrak/etc." at bounding box center [690, 193] width 254 height 35
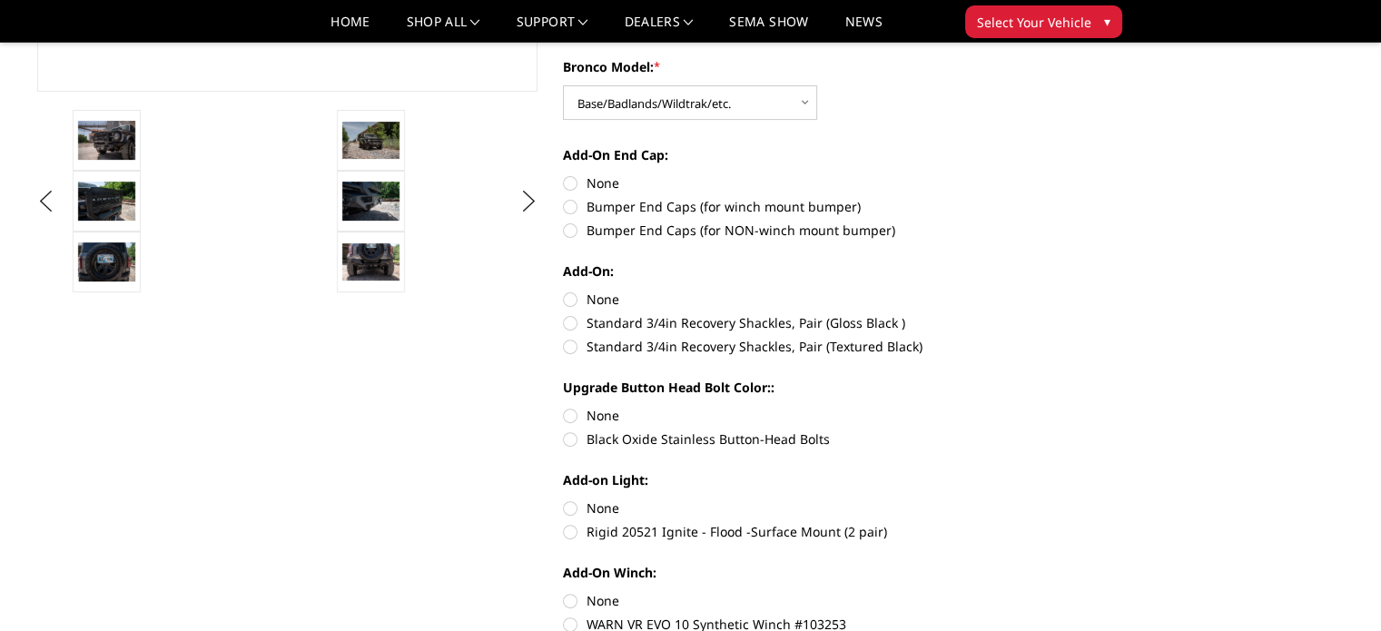
click at [568, 210] on label "Bumper End Caps (for winch mount bumper)" at bounding box center [813, 206] width 501 height 19
click at [1064, 174] on input "Bumper End Caps (for winch mount bumper)" at bounding box center [1064, 173] width 1 height 1
radio input "true"
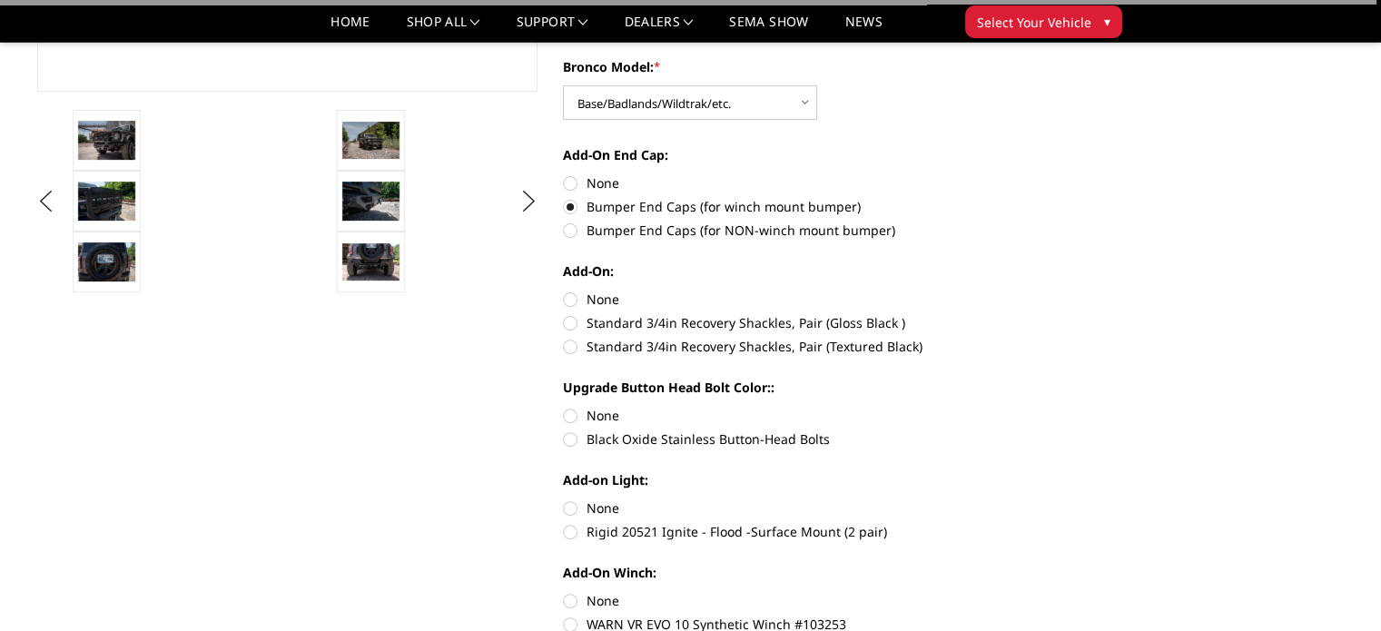
scroll to position [636, 0]
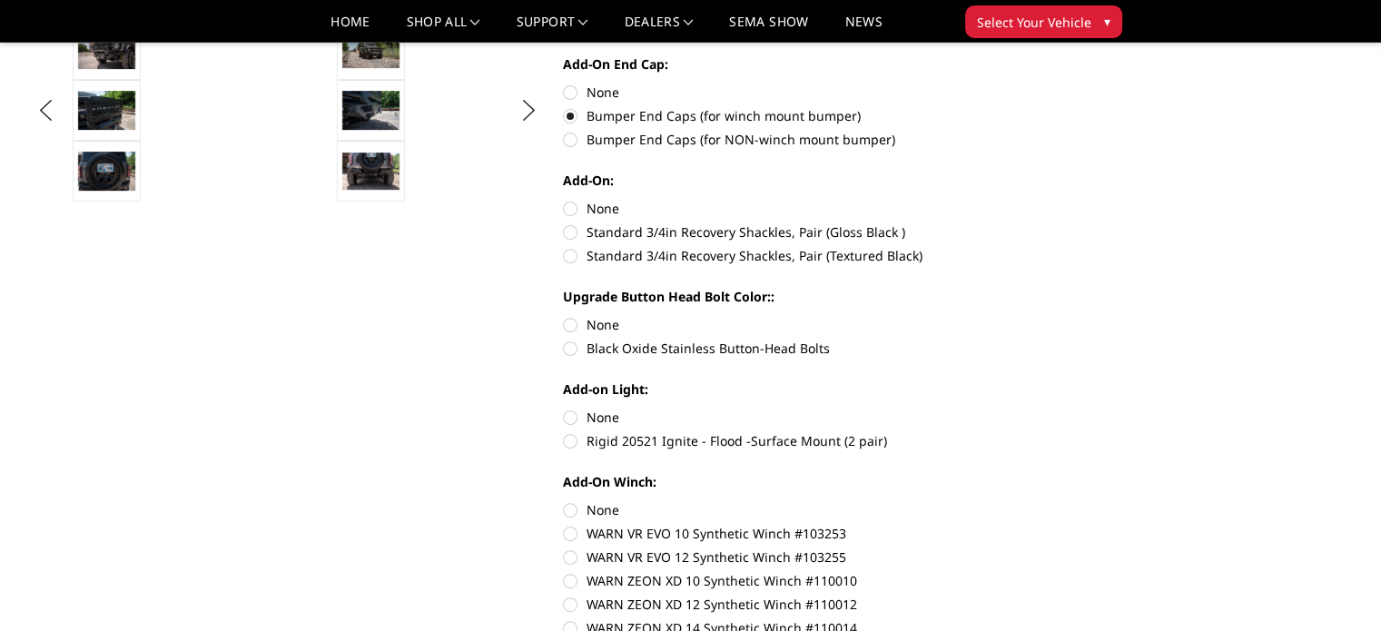
click at [569, 235] on label "Standard 3/4in Recovery Shackles, Pair (Gloss Black )" at bounding box center [813, 231] width 501 height 19
click at [1064, 200] on input "Standard 3/4in Recovery Shackles, Pair (Gloss Black )" at bounding box center [1064, 199] width 1 height 1
radio input "true"
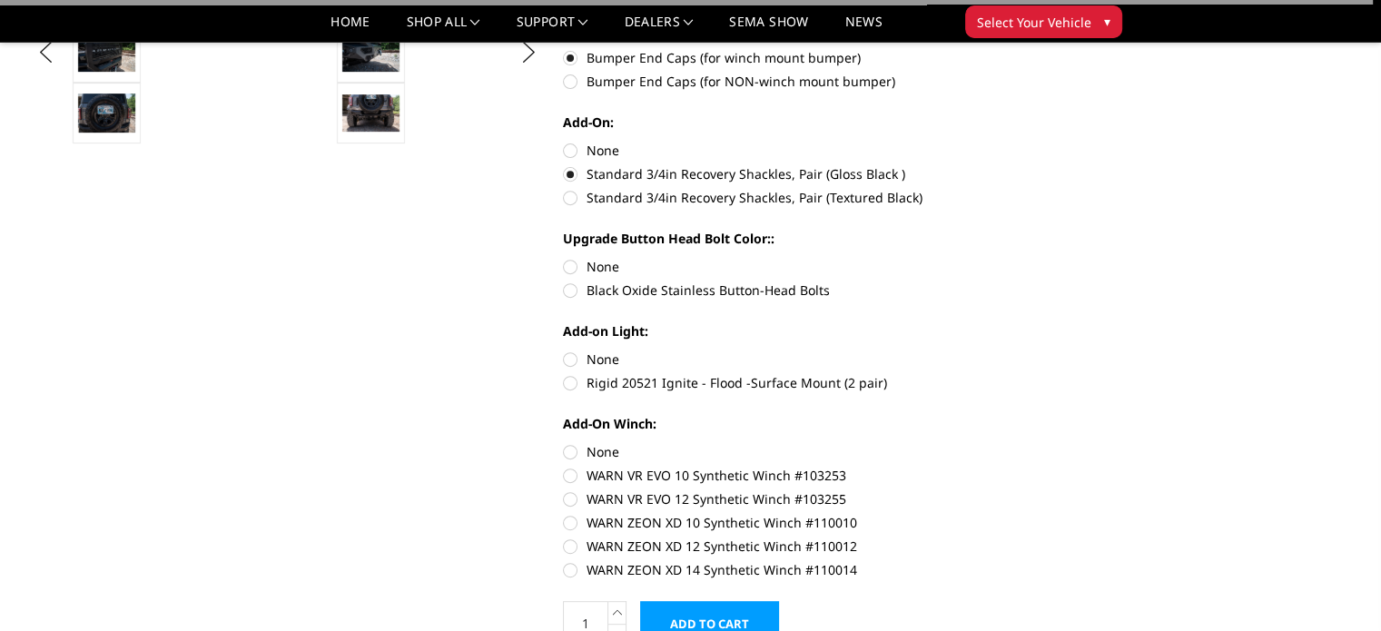
scroll to position [727, 0]
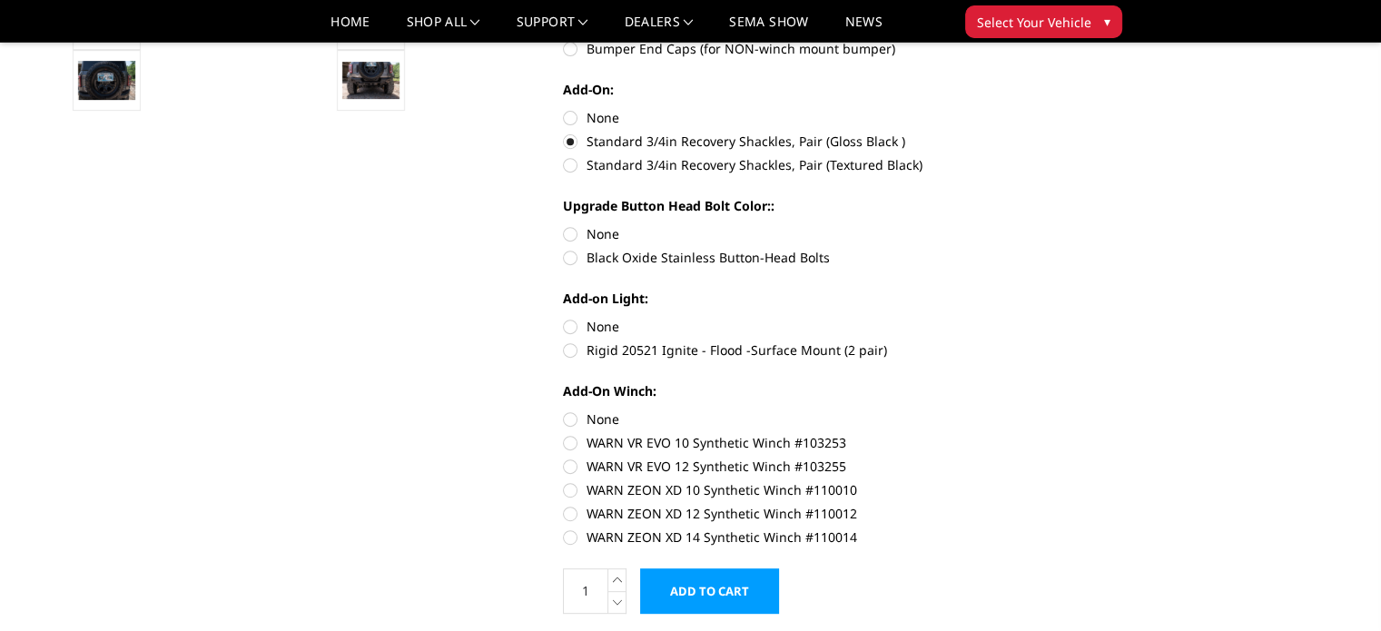
click at [568, 256] on label "Black Oxide Stainless Button-Head Bolts" at bounding box center [813, 257] width 501 height 19
click at [1064, 225] on input "Black Oxide Stainless Button-Head Bolts" at bounding box center [1064, 224] width 1 height 1
radio input "true"
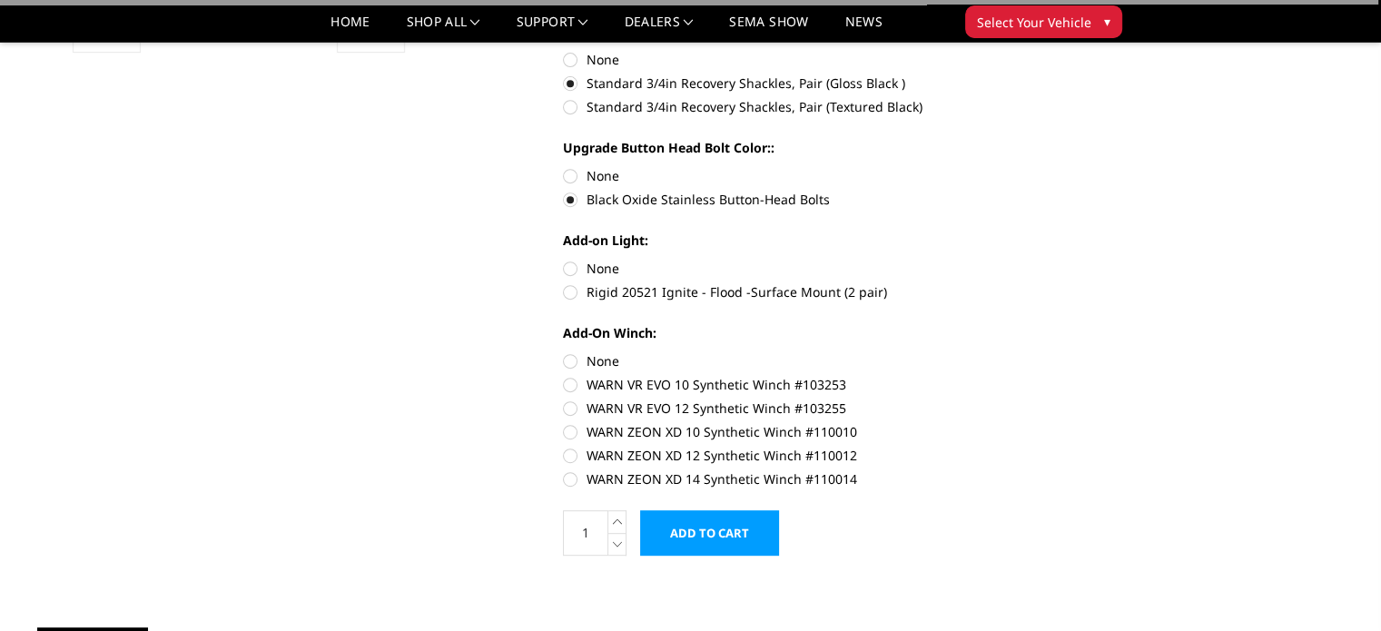
scroll to position [817, 0]
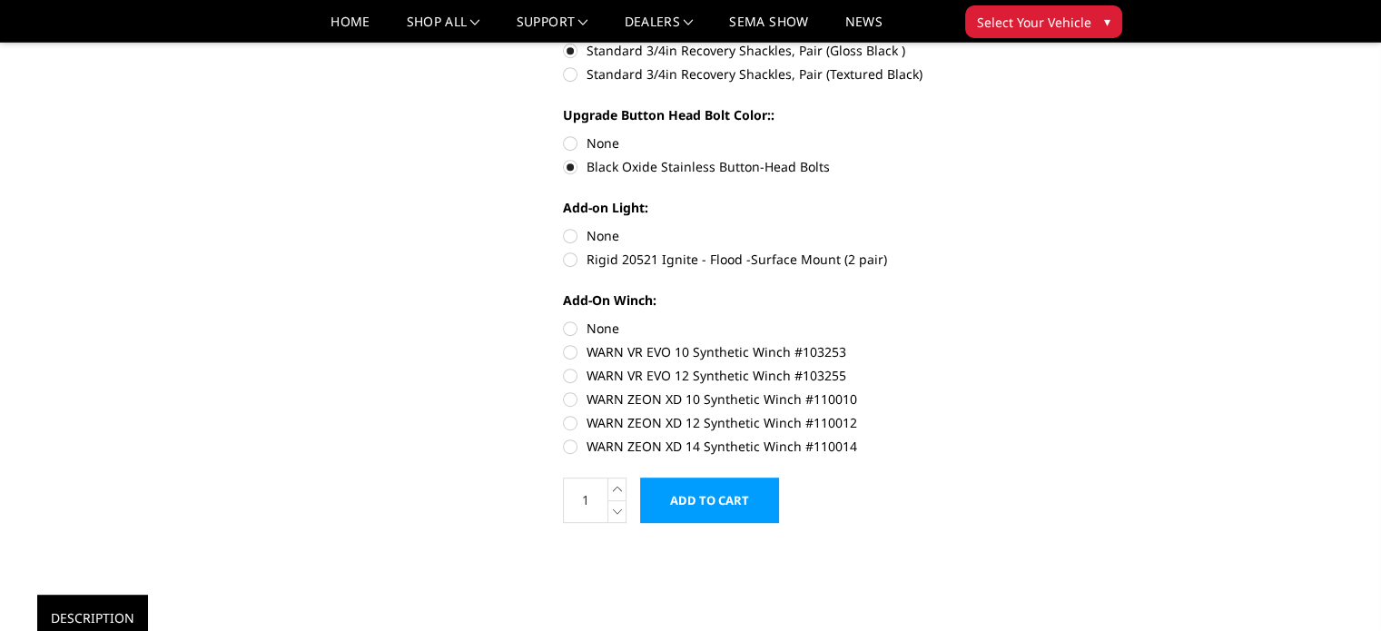
click at [569, 257] on label "Rigid 20521 Ignite - Flood -Surface Mount (2 pair)" at bounding box center [813, 259] width 501 height 19
click at [1064, 227] on input "Rigid 20521 Ignite - Flood -Surface Mount (2 pair)" at bounding box center [1064, 226] width 1 height 1
radio input "true"
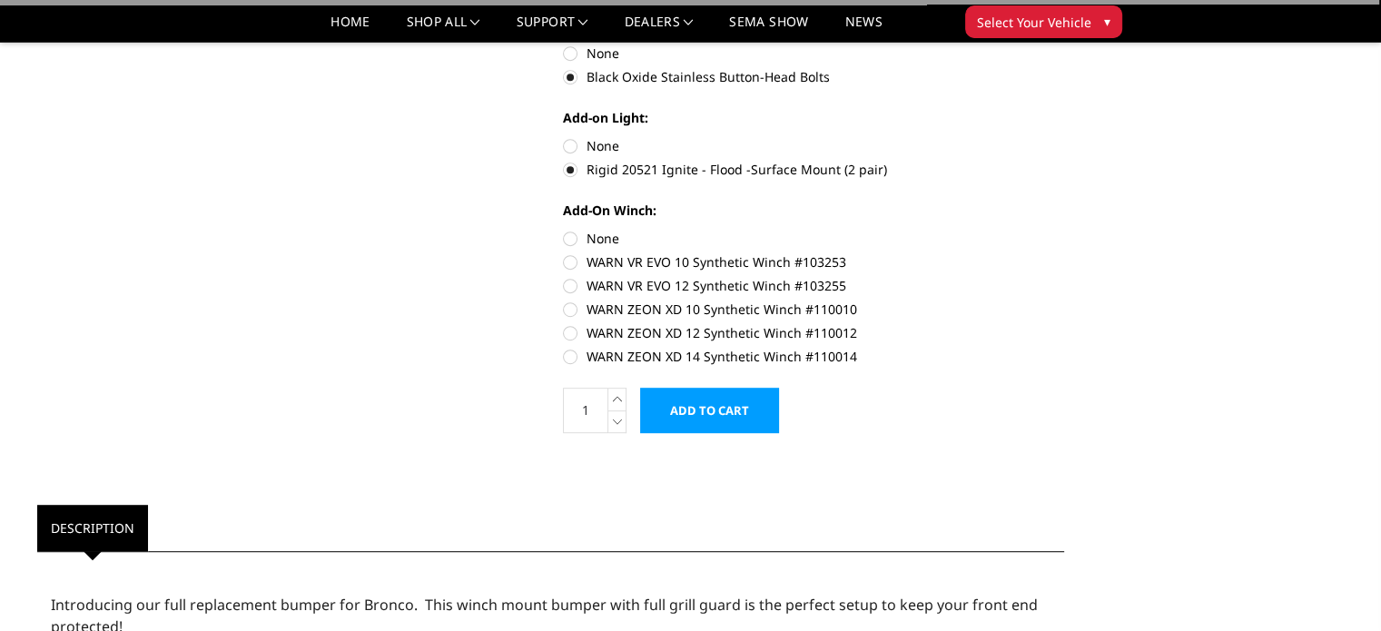
scroll to position [908, 0]
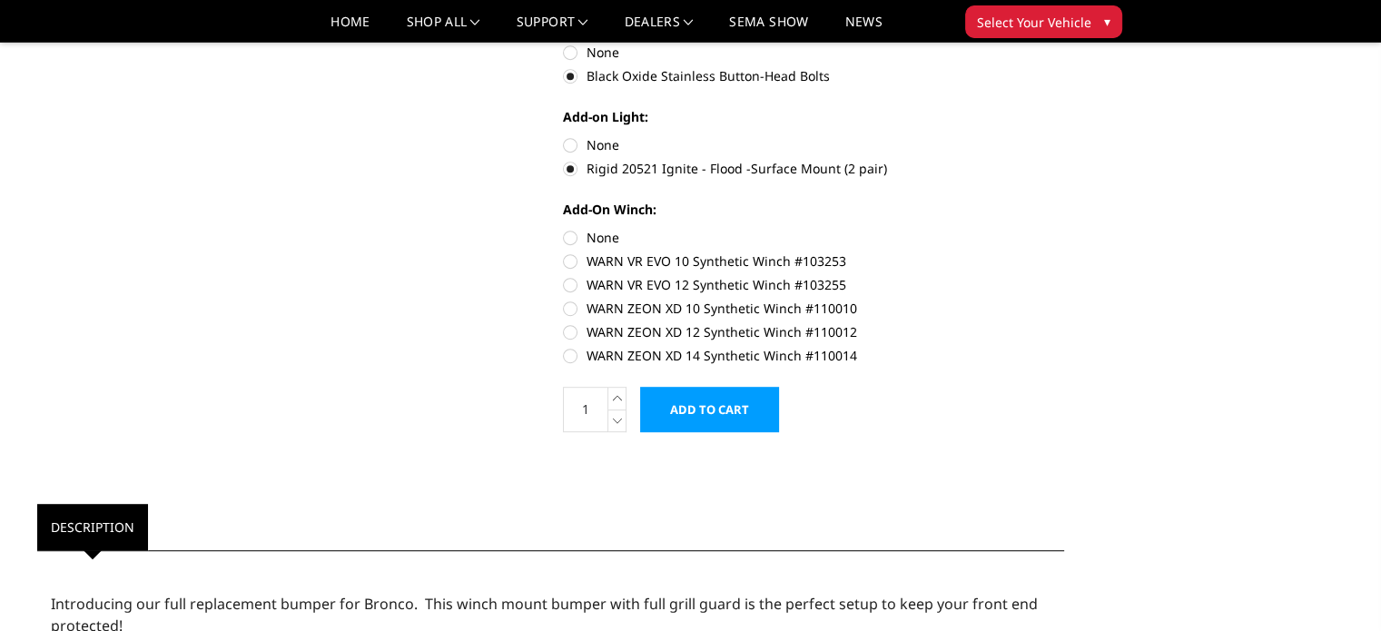
click at [568, 333] on label "WARN ZEON XD 12 Synthetic Winch #110012" at bounding box center [813, 331] width 501 height 19
click at [1064, 300] on input "WARN ZEON XD 12 Synthetic Winch #110012" at bounding box center [1064, 299] width 1 height 1
radio input "true"
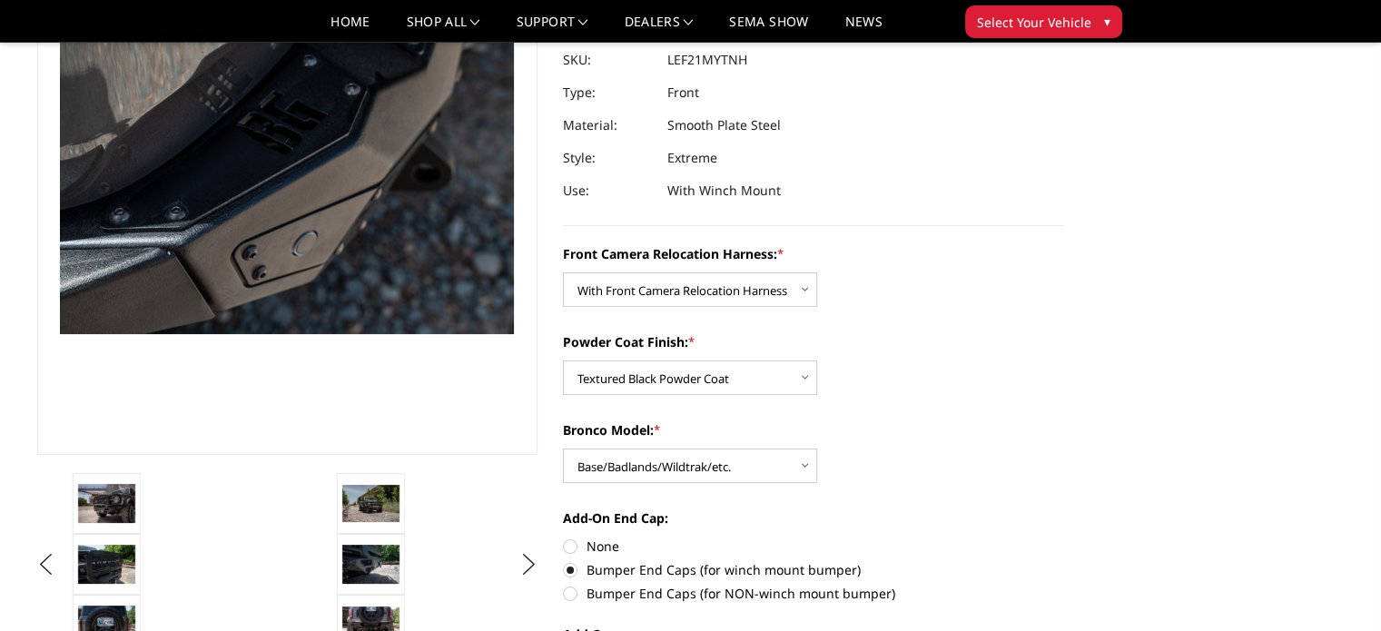
scroll to position [0, 0]
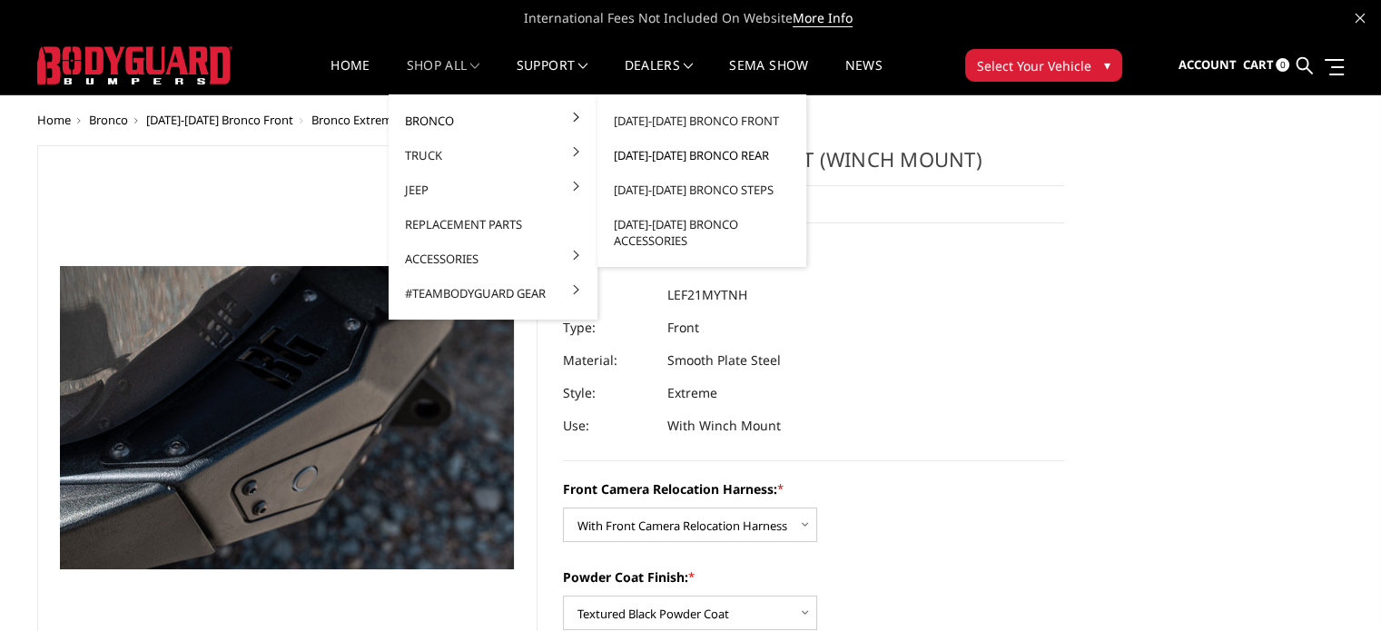
click at [668, 149] on link "[DATE]-[DATE] Bronco Rear" at bounding box center [702, 155] width 194 height 35
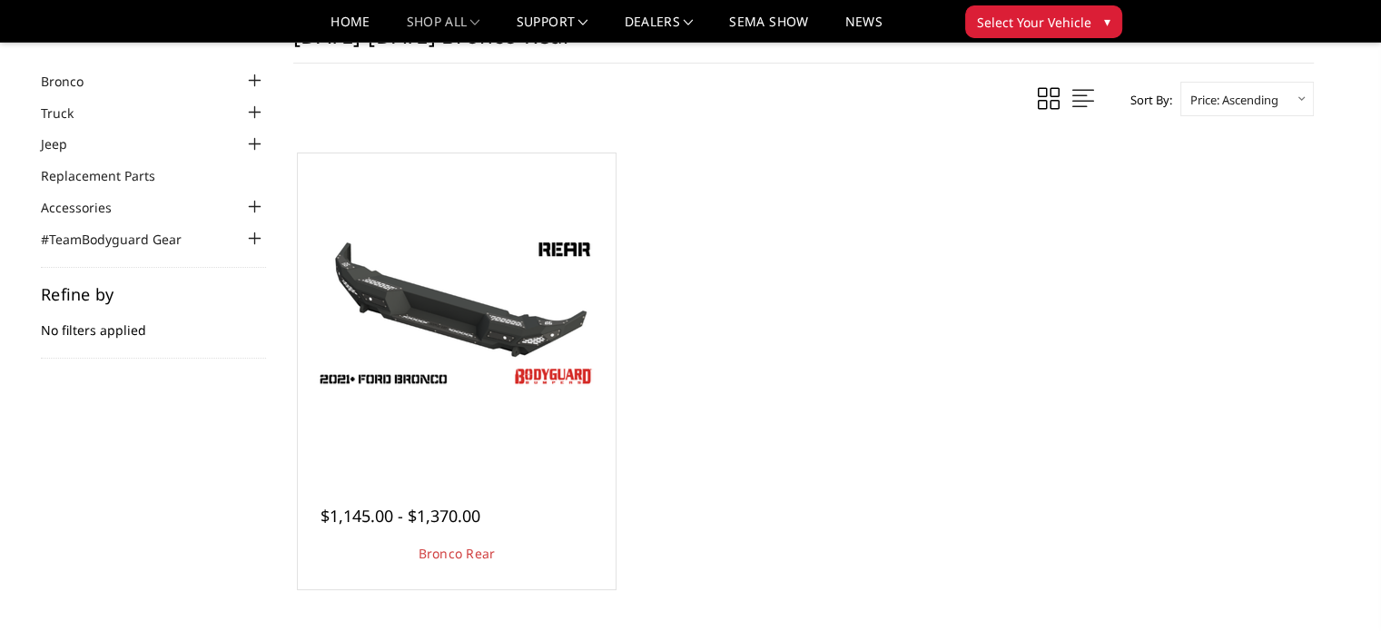
scroll to position [182, 0]
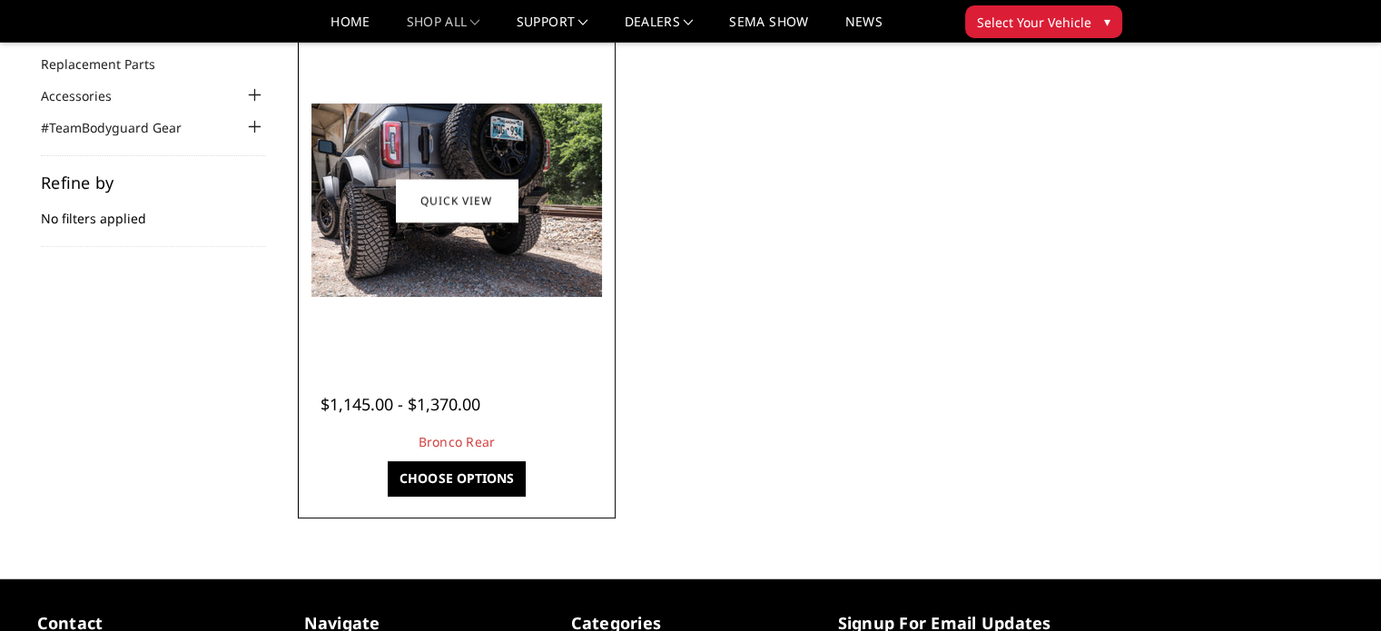
click at [451, 261] on img at bounding box center [456, 200] width 291 height 193
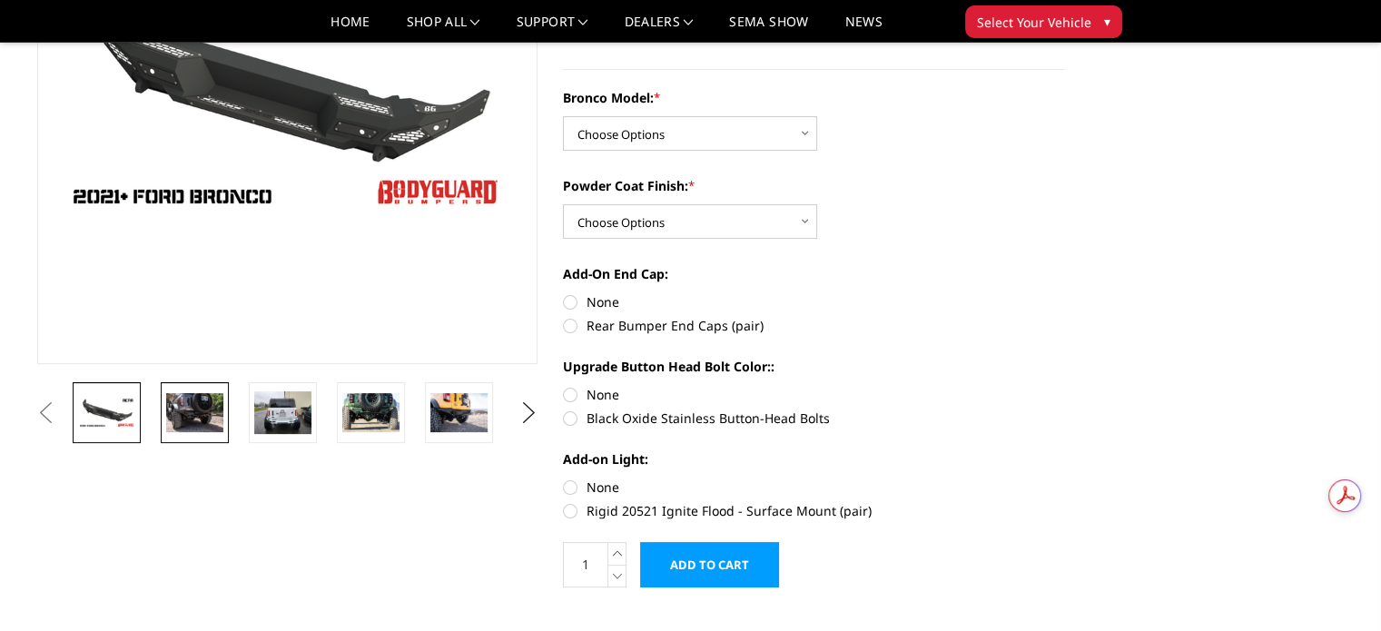
click at [195, 414] on img at bounding box center [194, 412] width 57 height 38
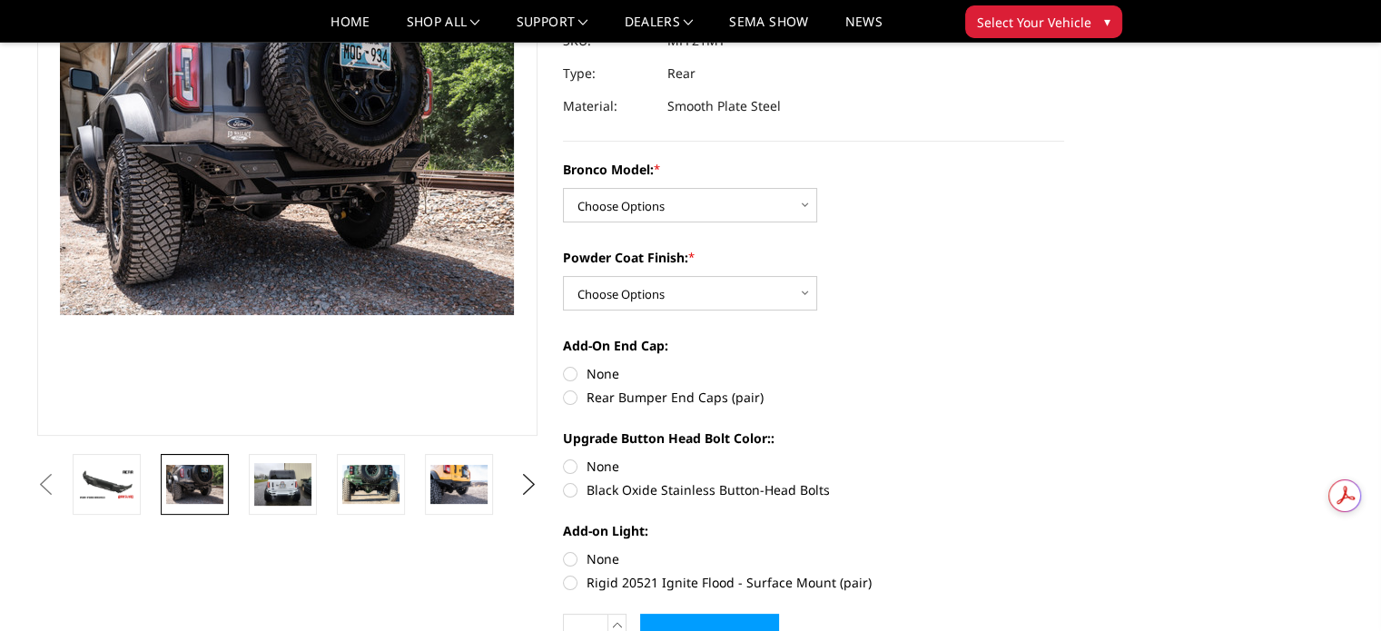
scroll to position [157, 0]
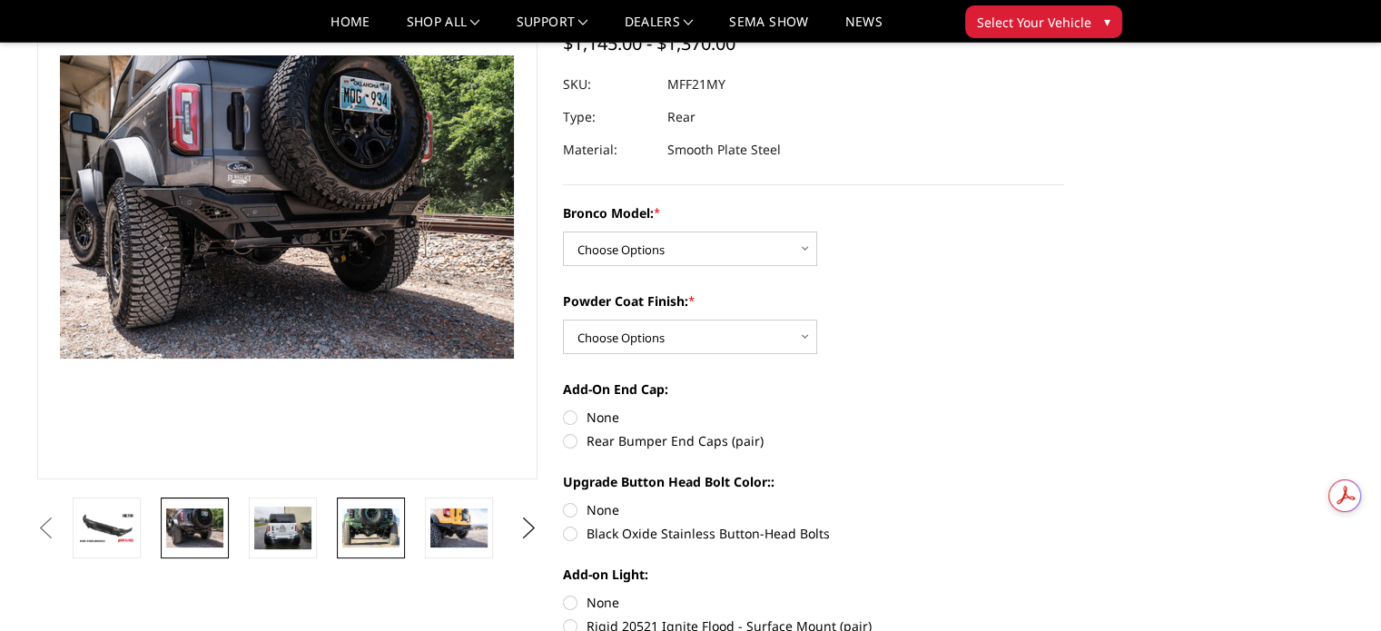
click at [367, 542] on img at bounding box center [370, 528] width 57 height 38
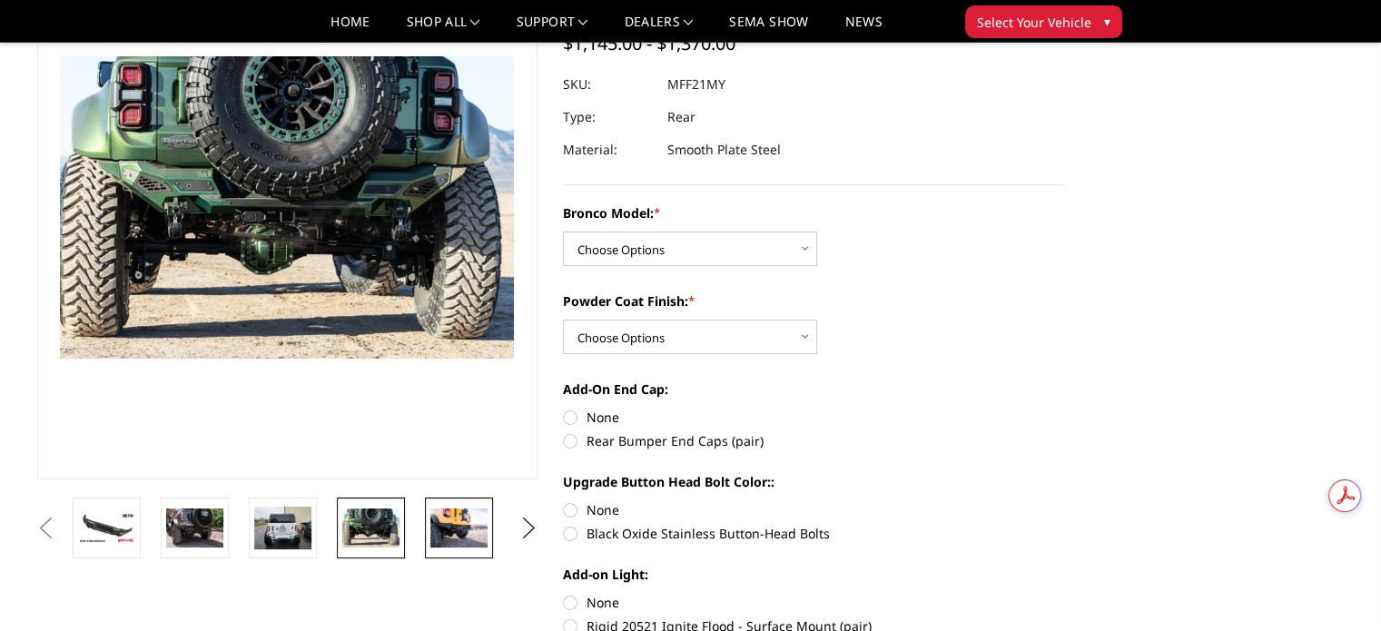
click at [455, 534] on img at bounding box center [458, 528] width 57 height 38
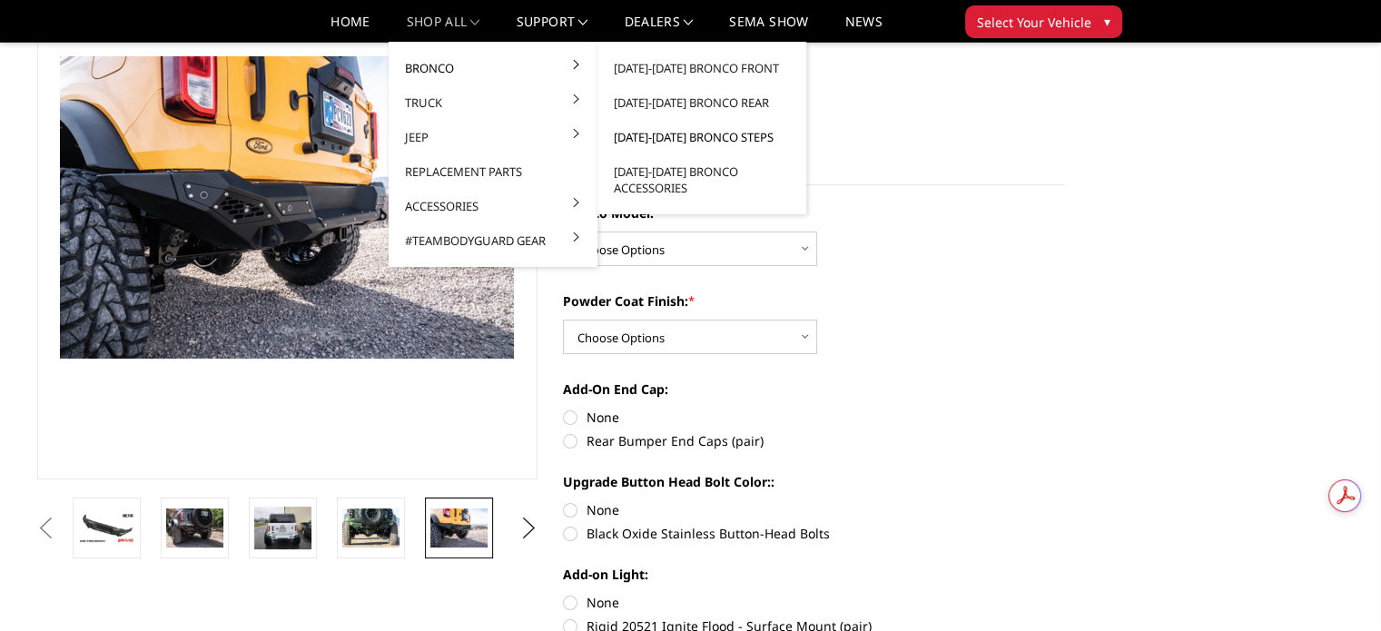
click at [675, 133] on link "[DATE]-[DATE] Bronco Steps" at bounding box center [702, 137] width 194 height 35
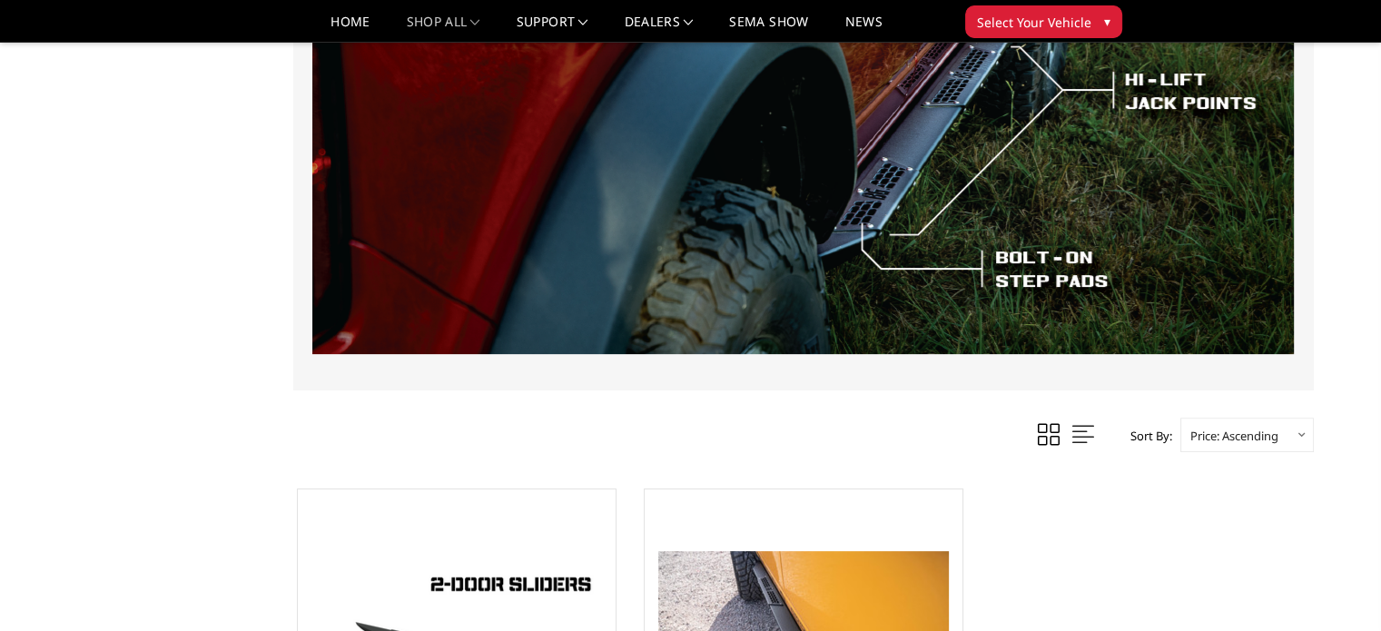
scroll to position [182, 0]
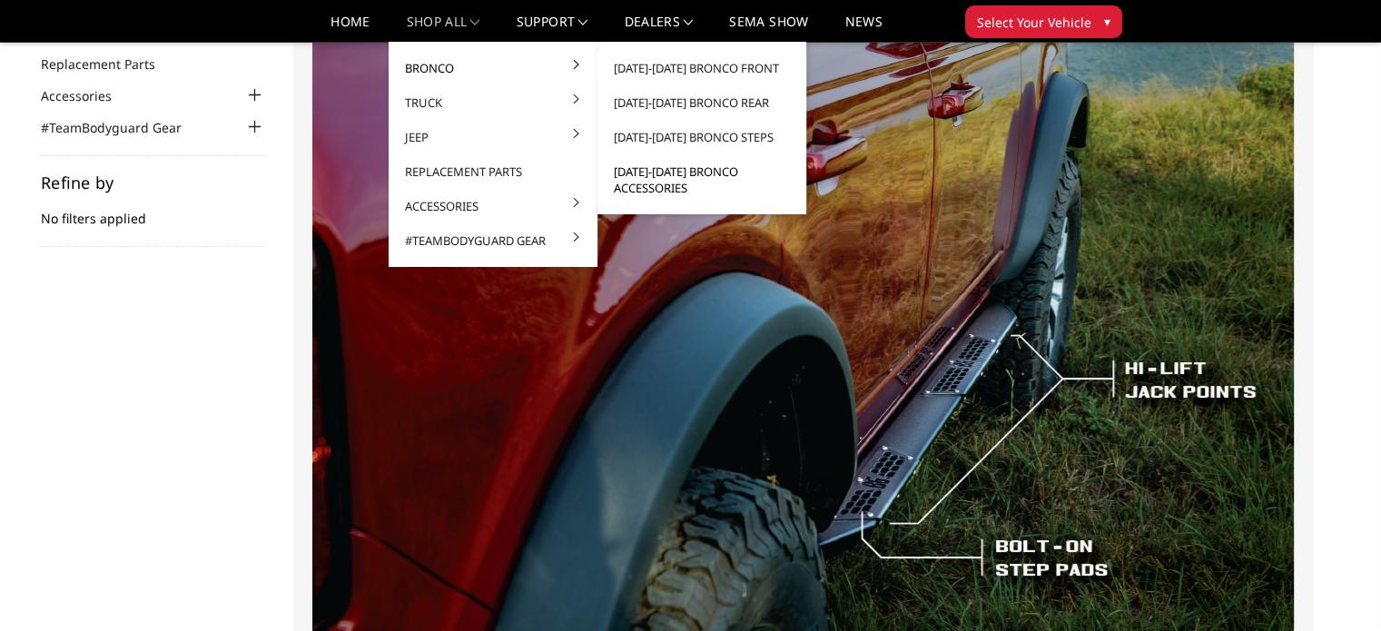
click at [658, 176] on link "[DATE]-[DATE] Bronco Accessories" at bounding box center [702, 179] width 194 height 51
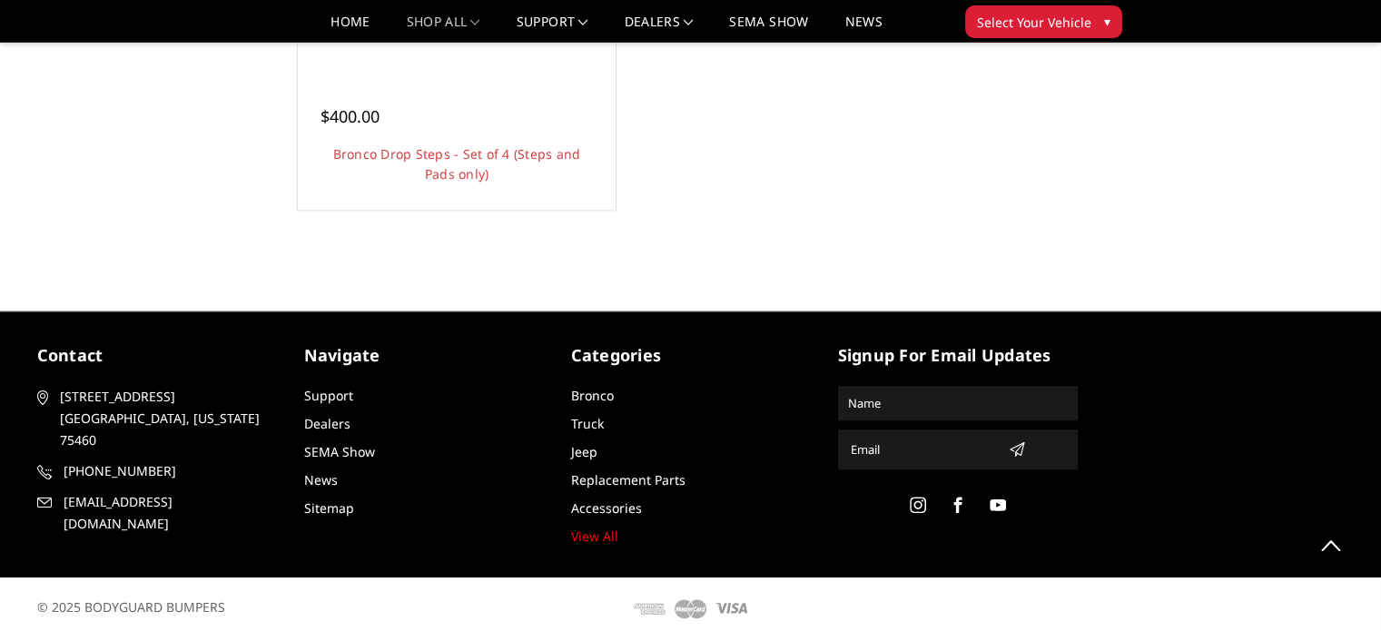
scroll to position [1911, 0]
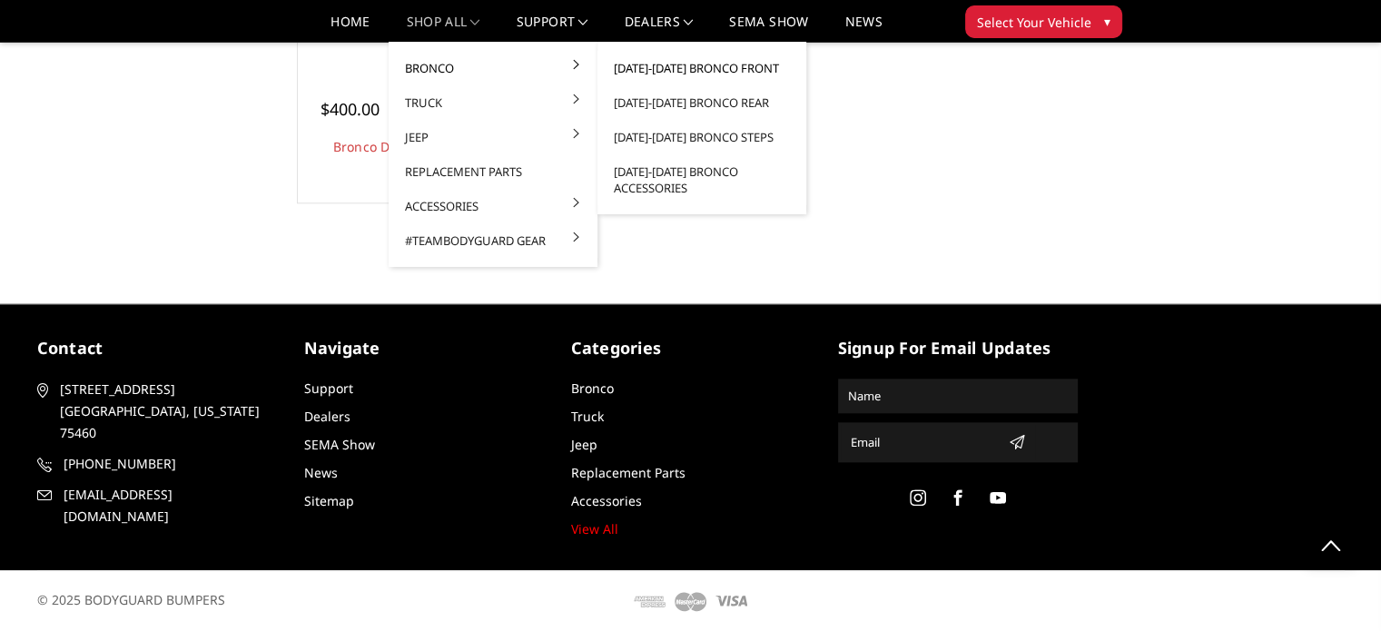
click at [718, 63] on link "[DATE]-[DATE] Bronco Front" at bounding box center [702, 68] width 194 height 35
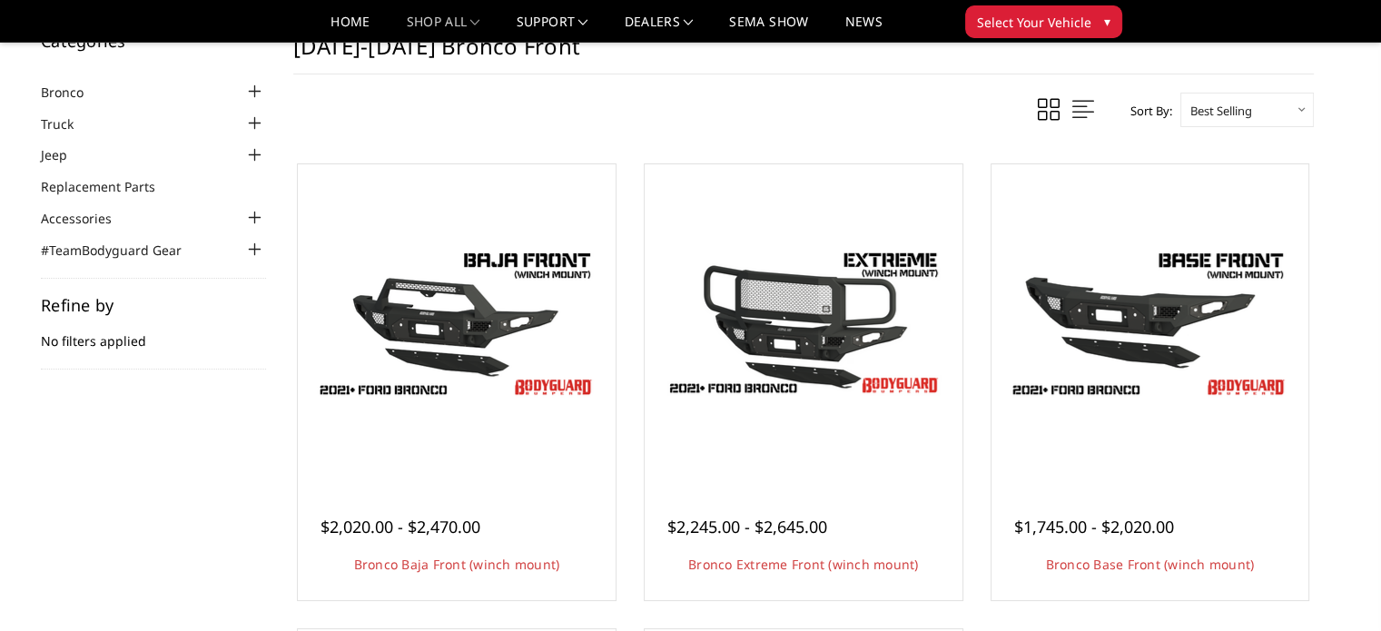
scroll to position [91, 0]
